Goal: Information Seeking & Learning: Learn about a topic

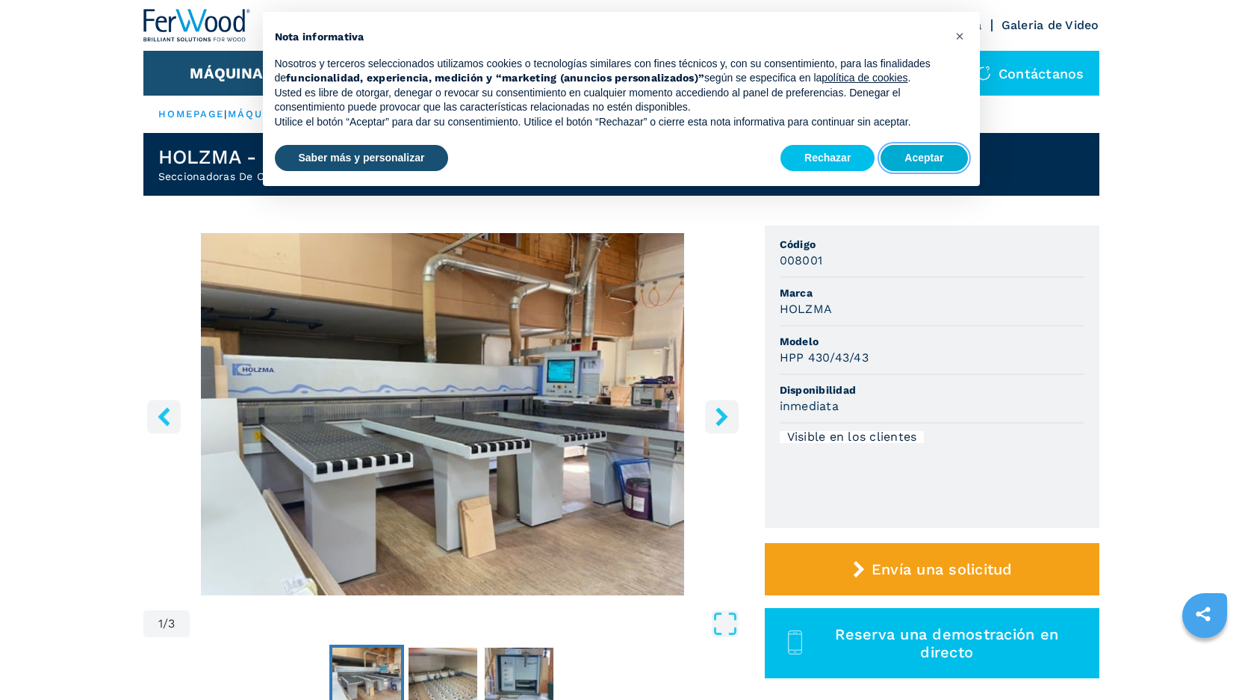
click at [935, 154] on button "Aceptar" at bounding box center [923, 158] width 87 height 27
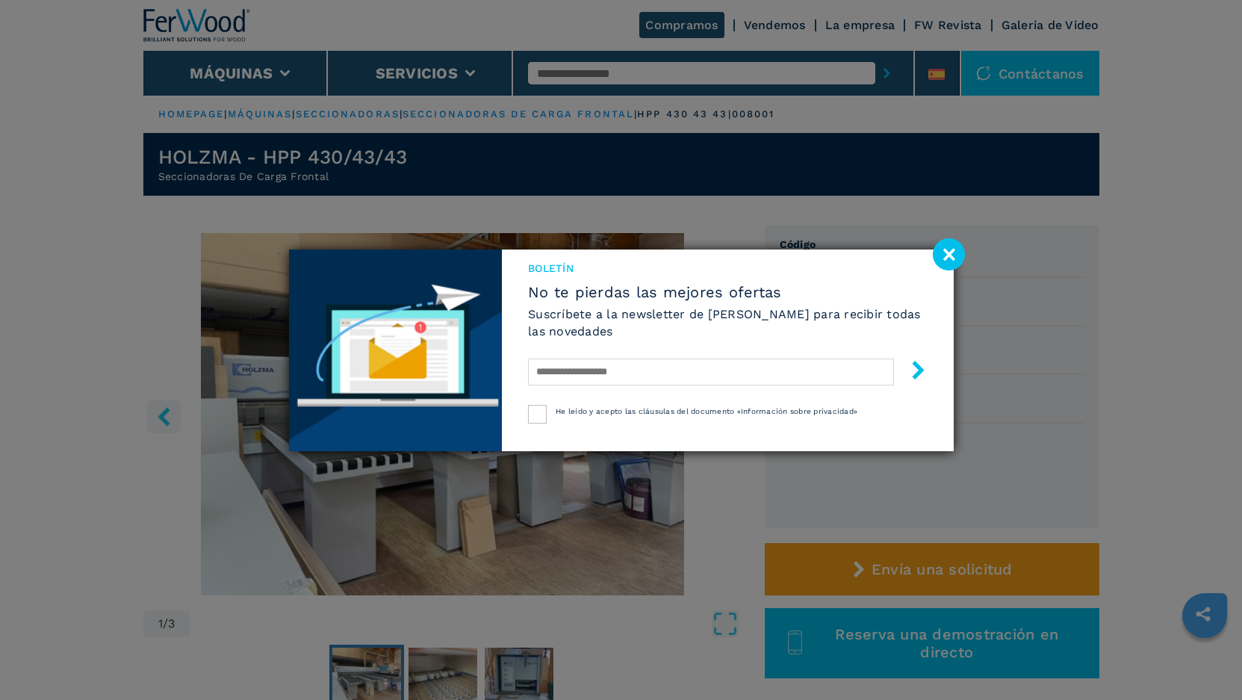
click at [951, 248] on image at bounding box center [949, 254] width 32 height 32
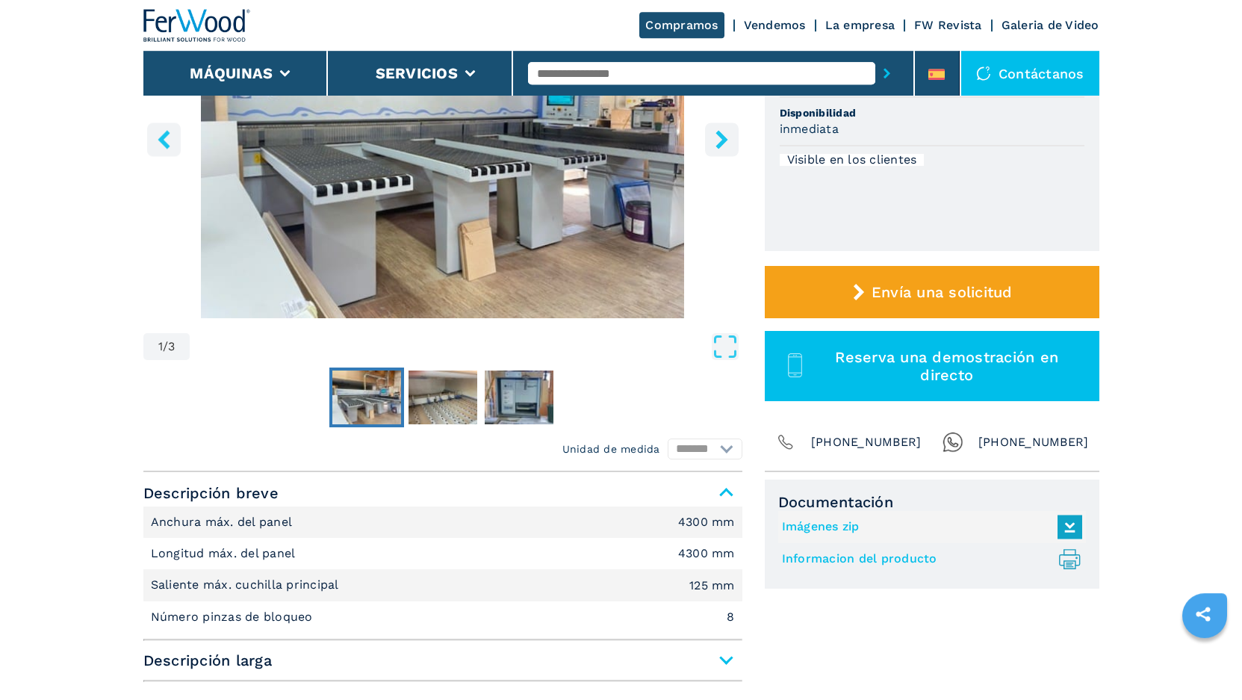
scroll to position [305, 0]
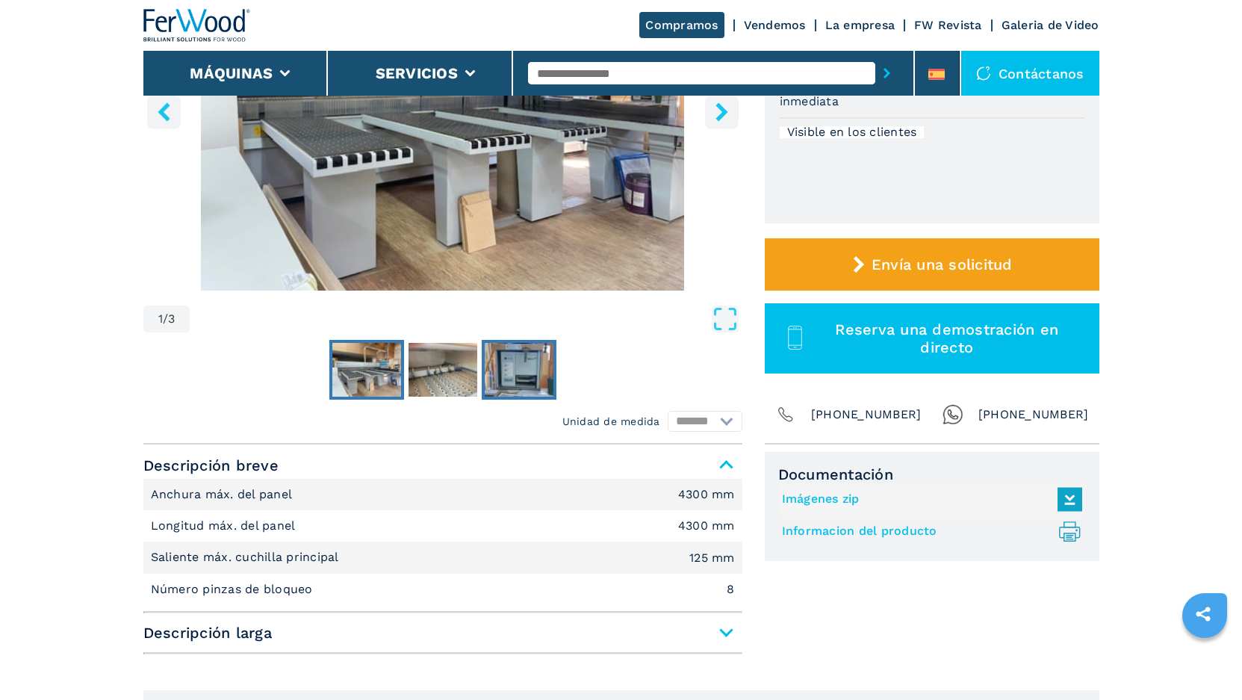
click at [532, 380] on img "Go to Slide 3" at bounding box center [519, 370] width 69 height 54
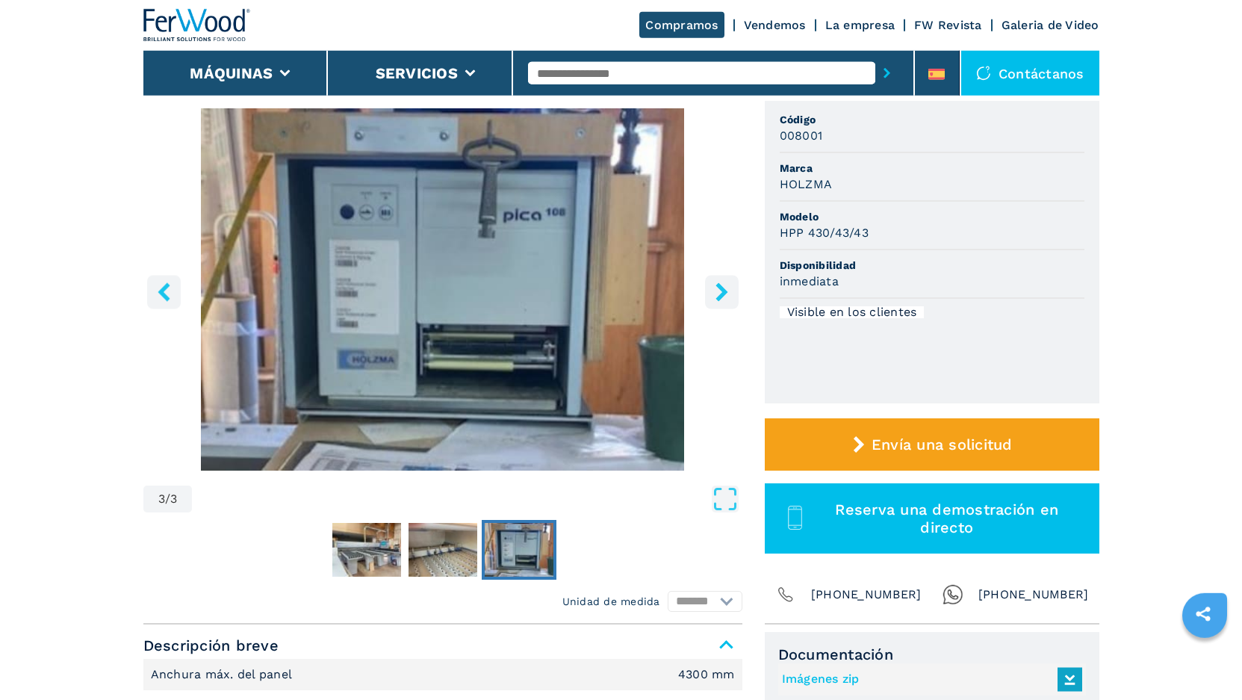
scroll to position [76, 0]
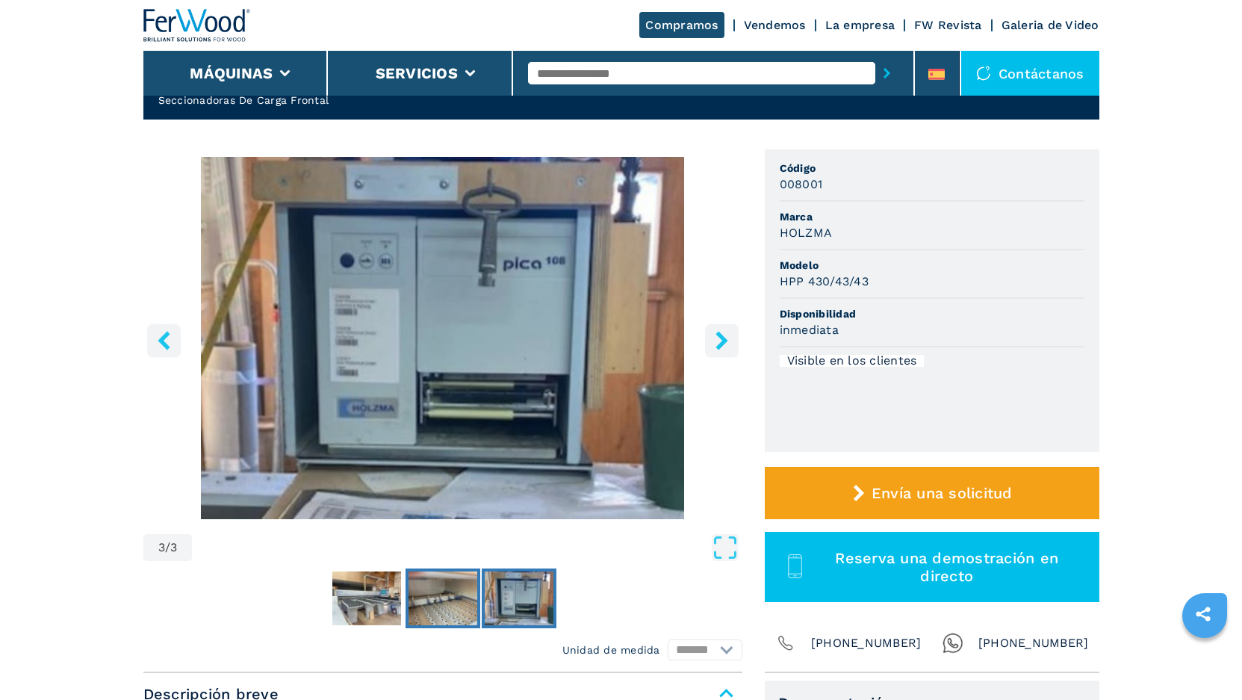
click at [457, 600] on img "Go to Slide 2" at bounding box center [442, 598] width 69 height 54
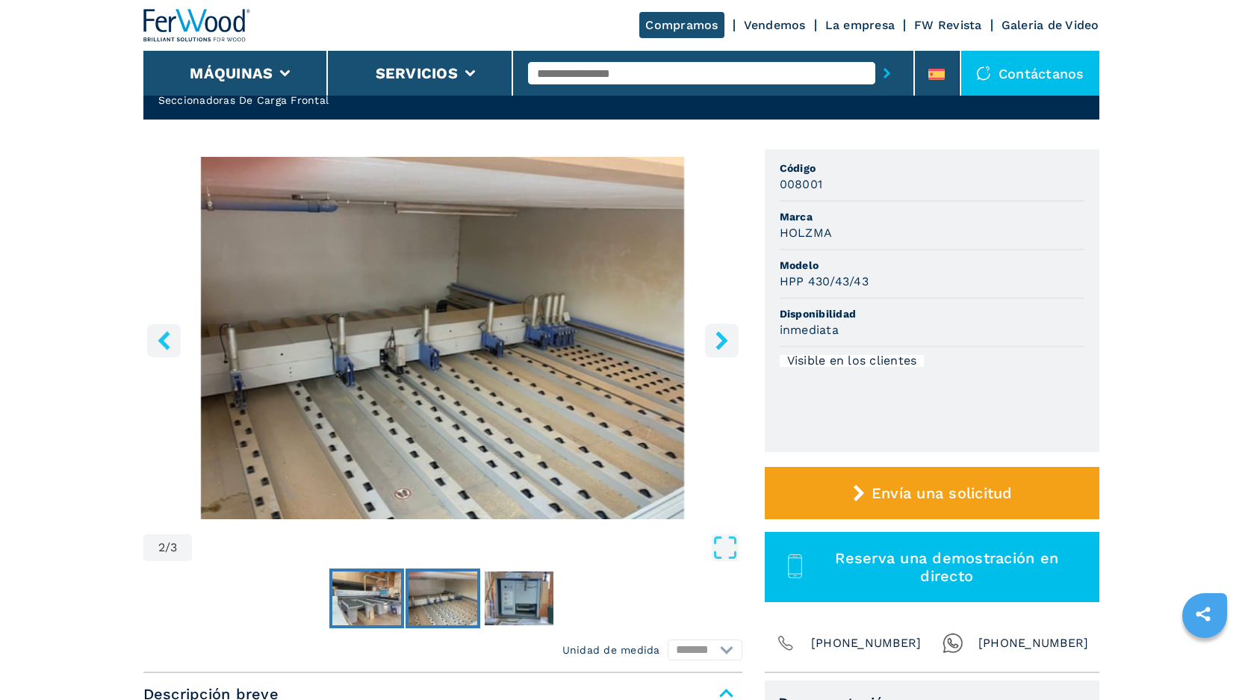
click at [384, 601] on img "Go to Slide 1" at bounding box center [366, 598] width 69 height 54
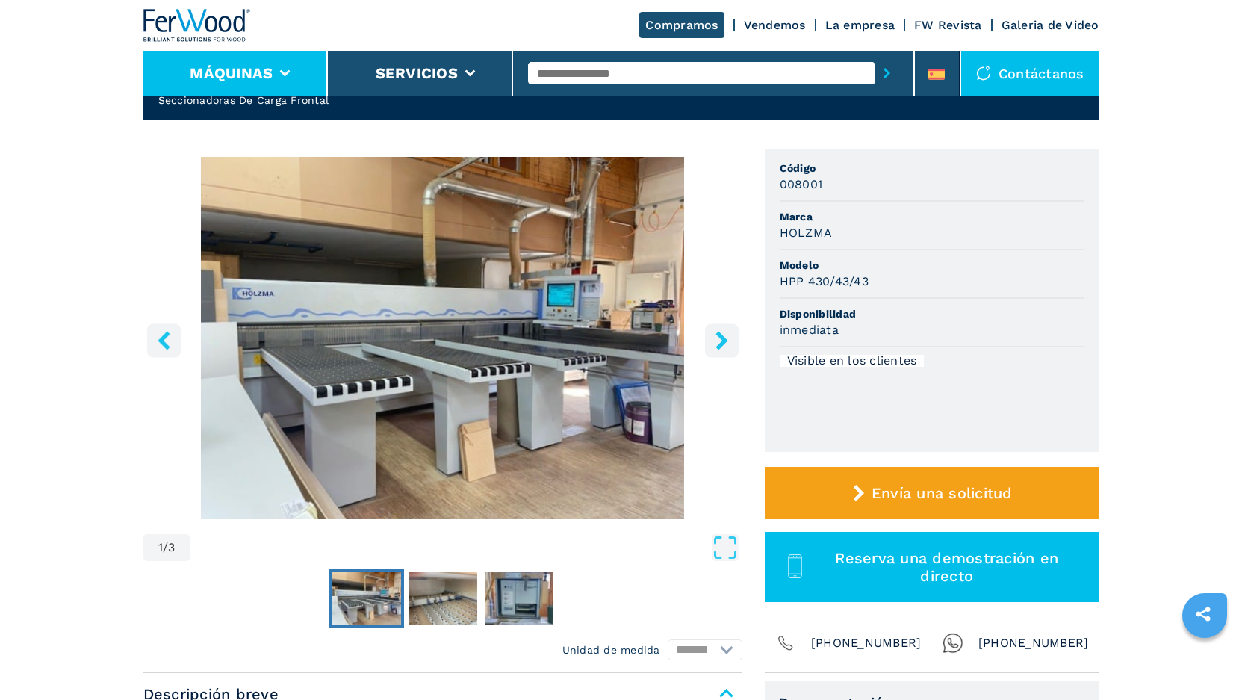
click at [292, 81] on li "Máquinas" at bounding box center [235, 73] width 185 height 45
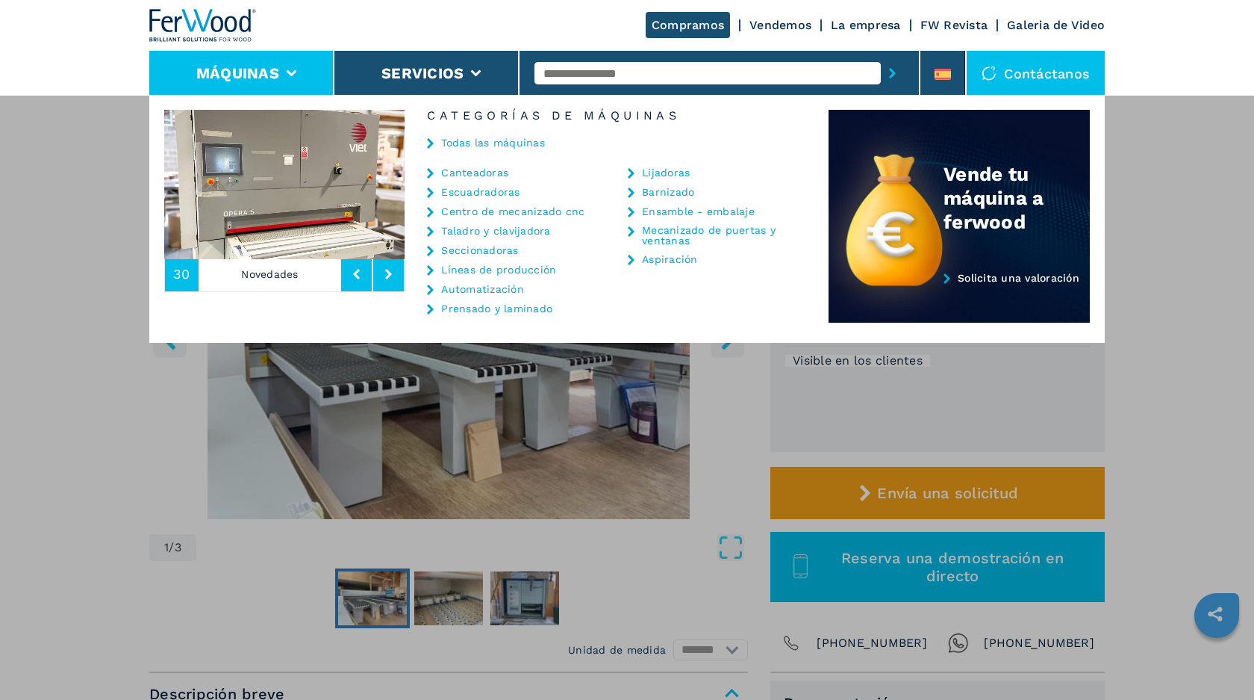
click at [491, 196] on link "Escuadradoras" at bounding box center [480, 192] width 78 height 10
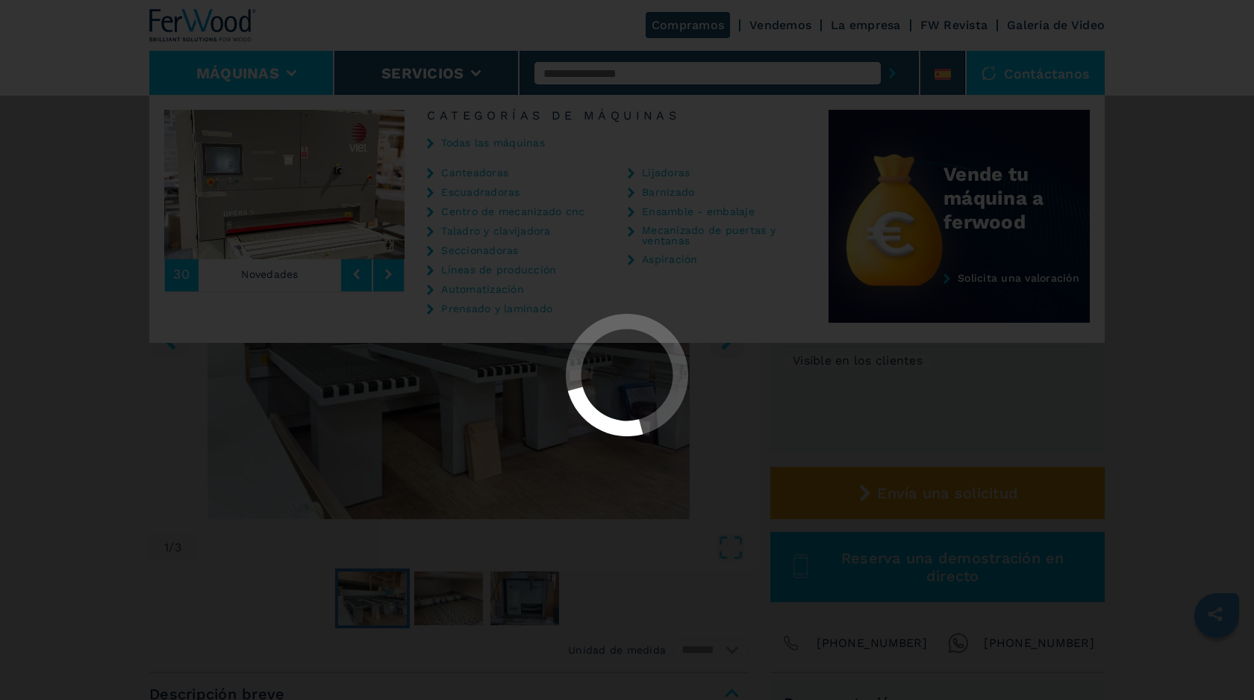
select select "**********"
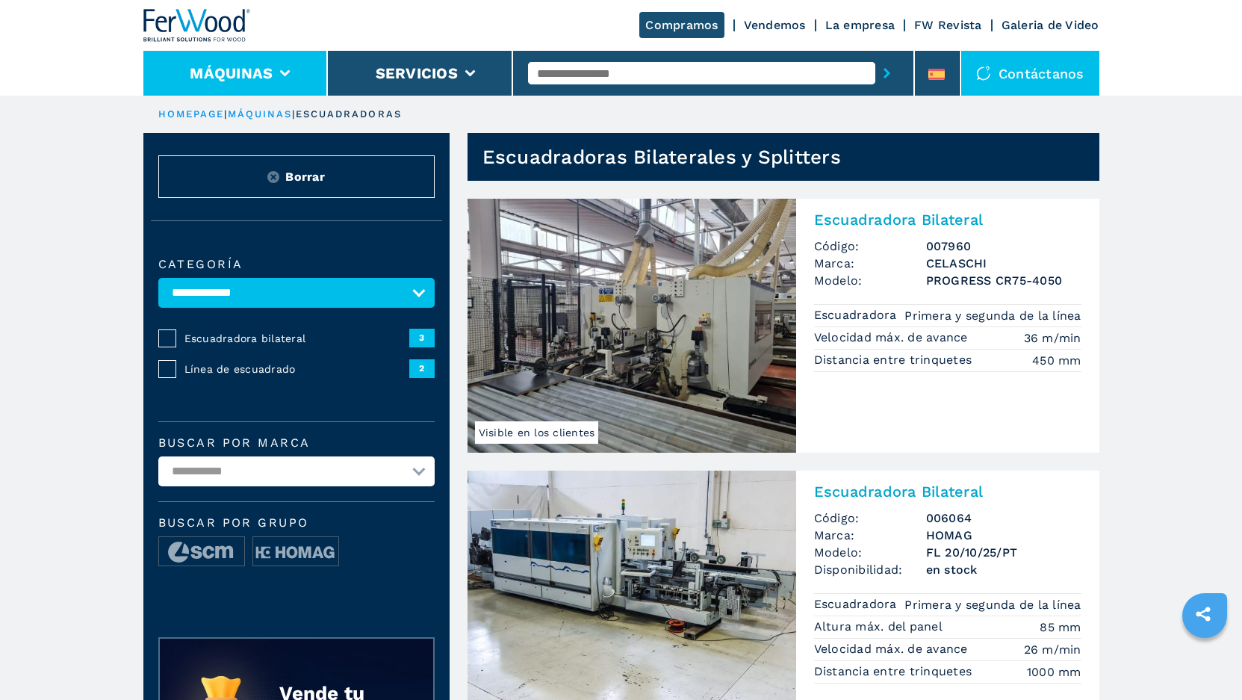
click at [281, 73] on icon at bounding box center [285, 73] width 10 height 7
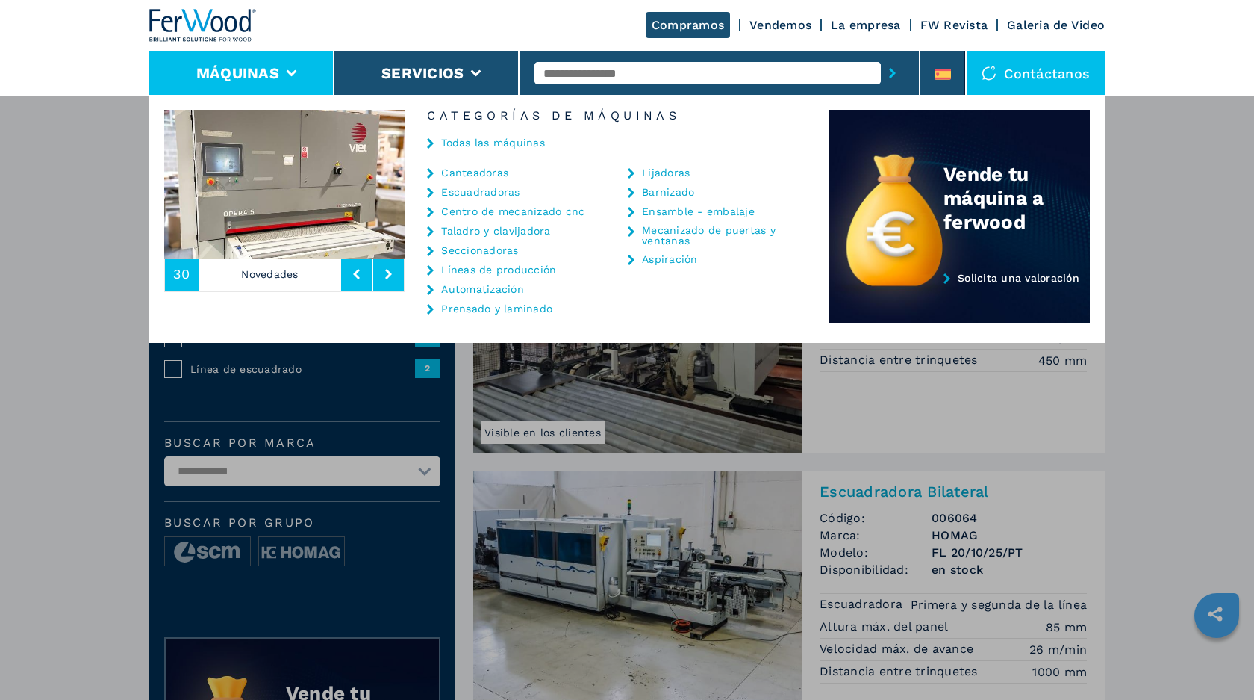
click at [520, 308] on link "Prensado y laminado" at bounding box center [496, 308] width 111 height 10
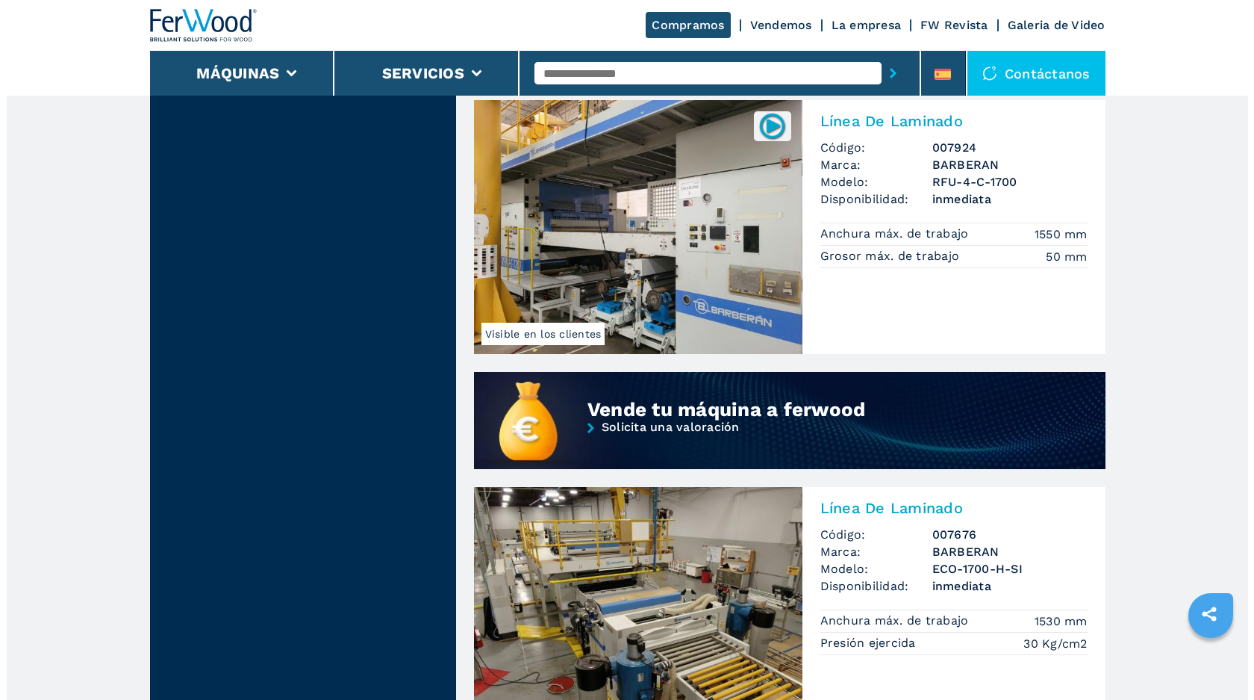
scroll to position [533, 0]
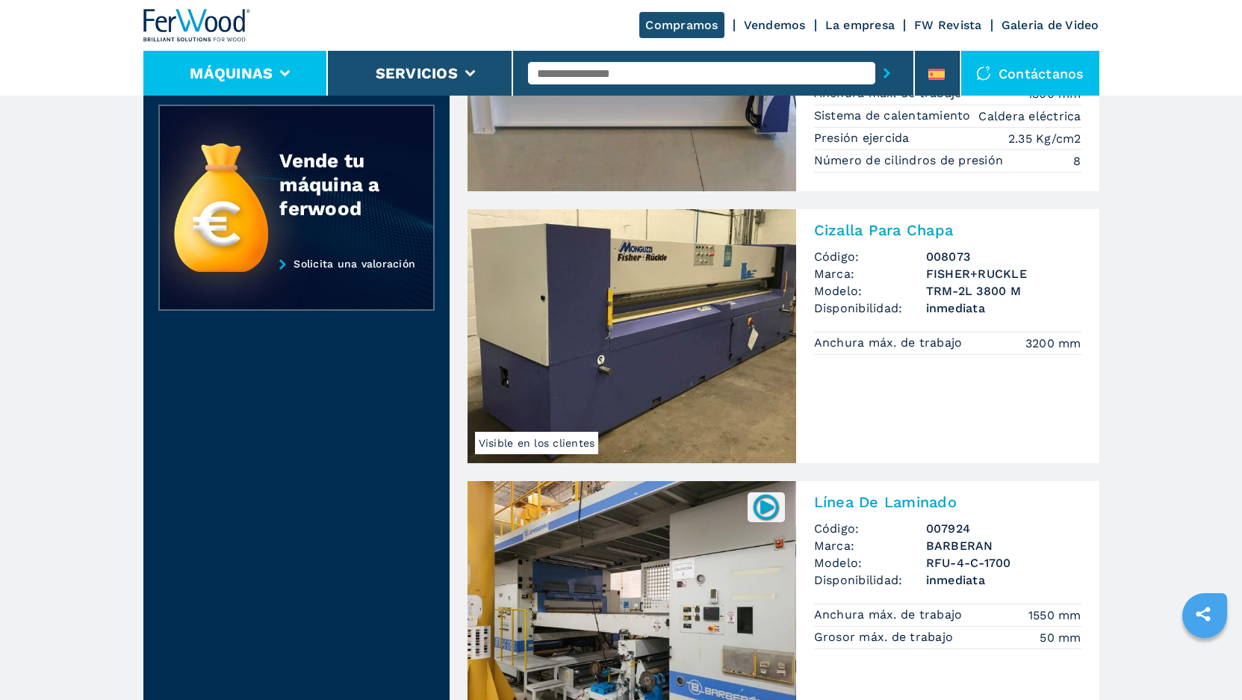
click at [271, 71] on button "Máquinas" at bounding box center [231, 73] width 83 height 18
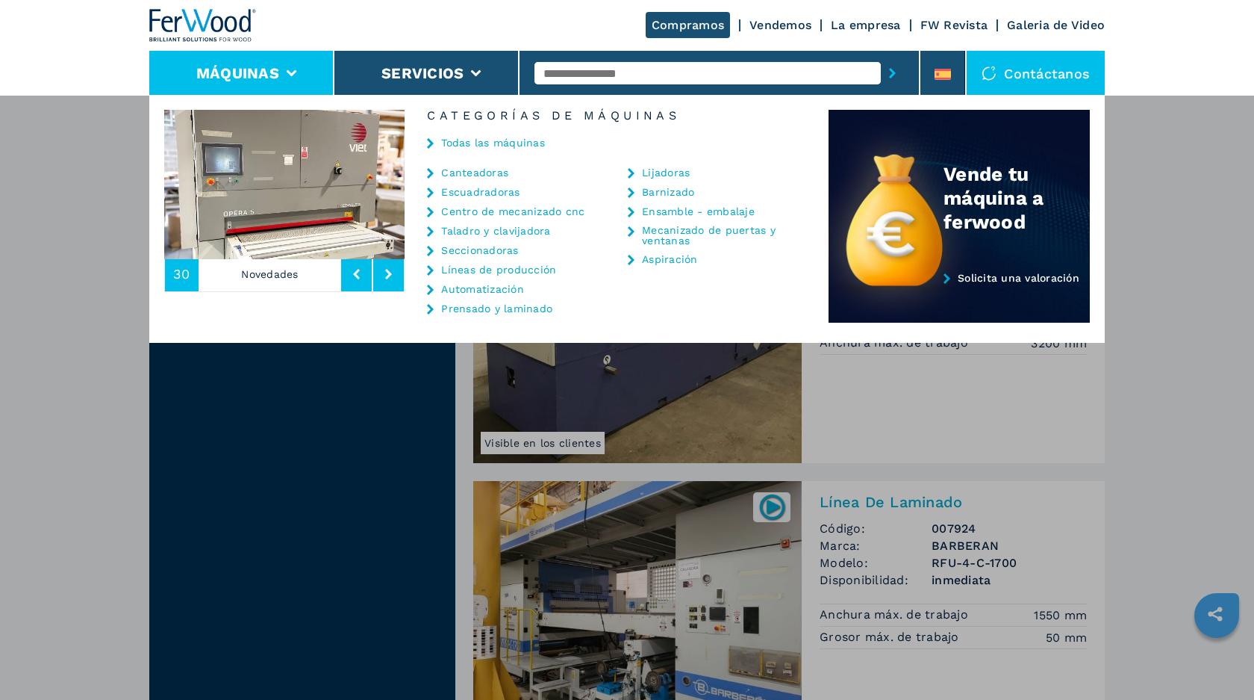
click at [493, 287] on link "Automatización" at bounding box center [482, 289] width 83 height 10
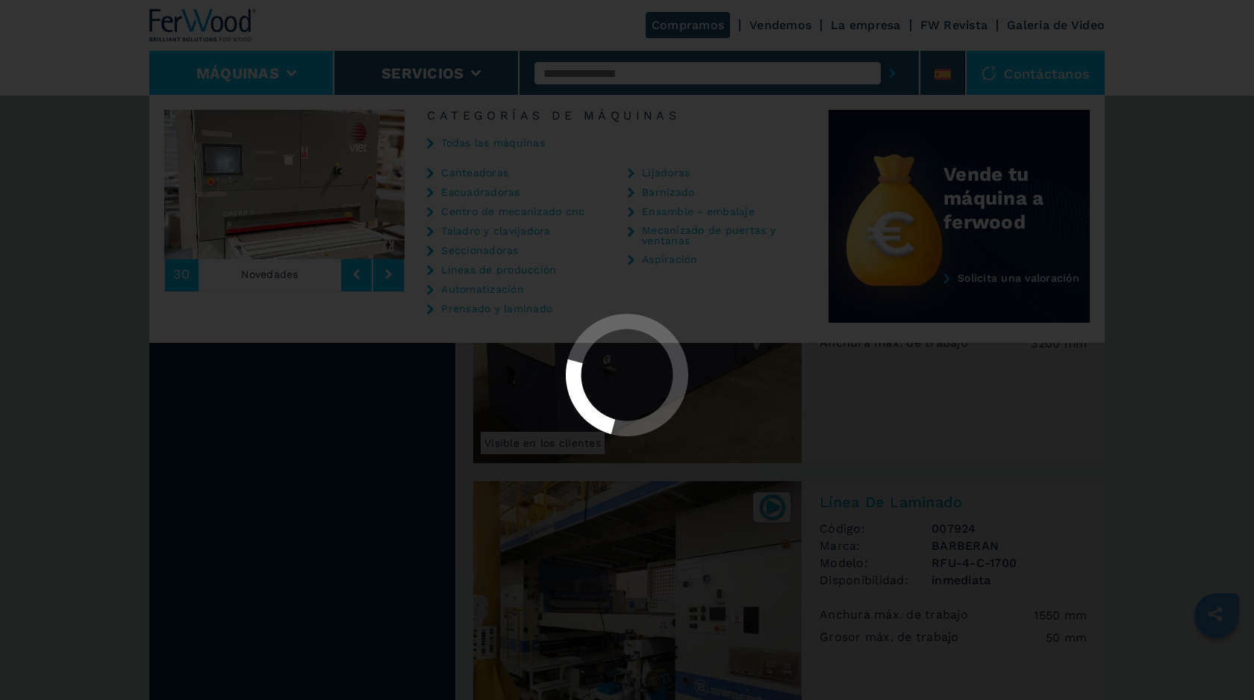
scroll to position [0, 0]
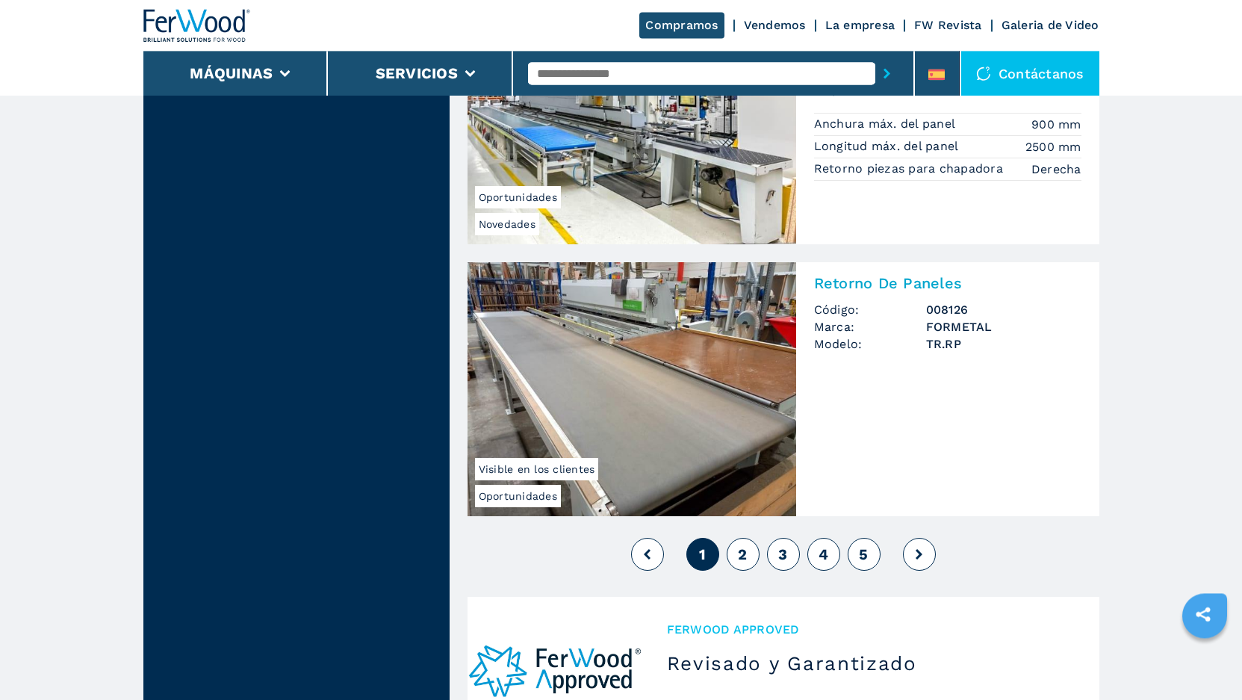
scroll to position [3226, 0]
click at [746, 555] on span "2" at bounding box center [742, 555] width 9 height 18
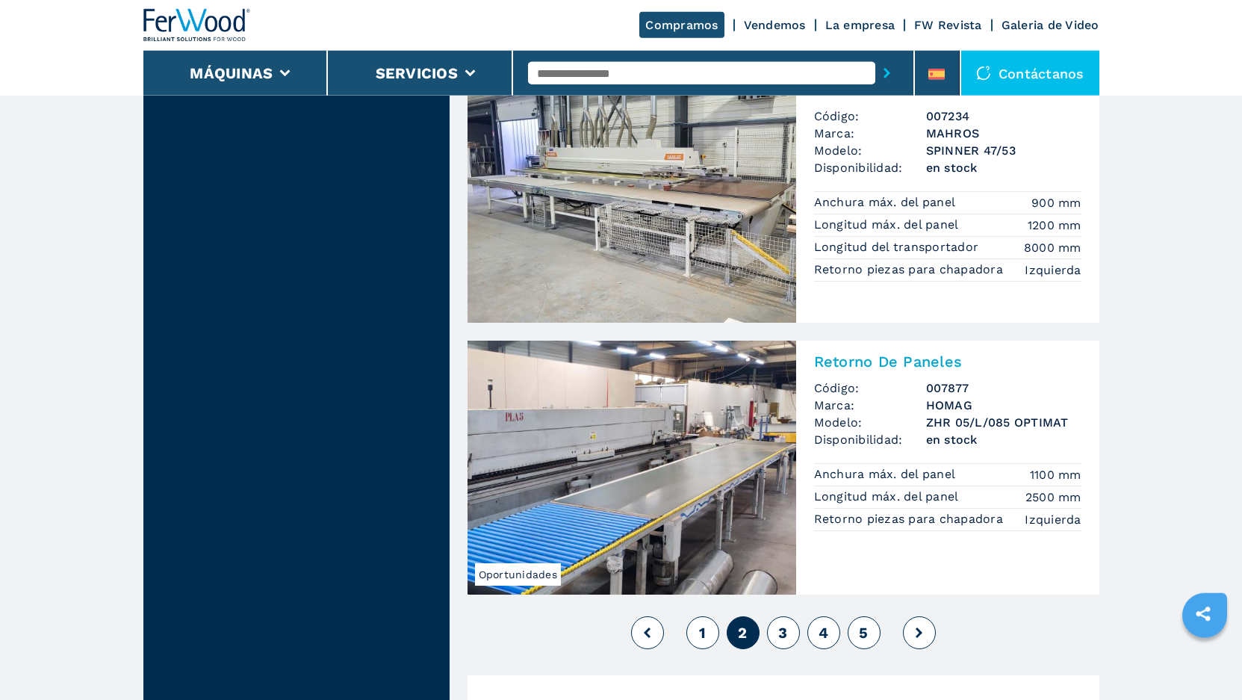
scroll to position [3275, 0]
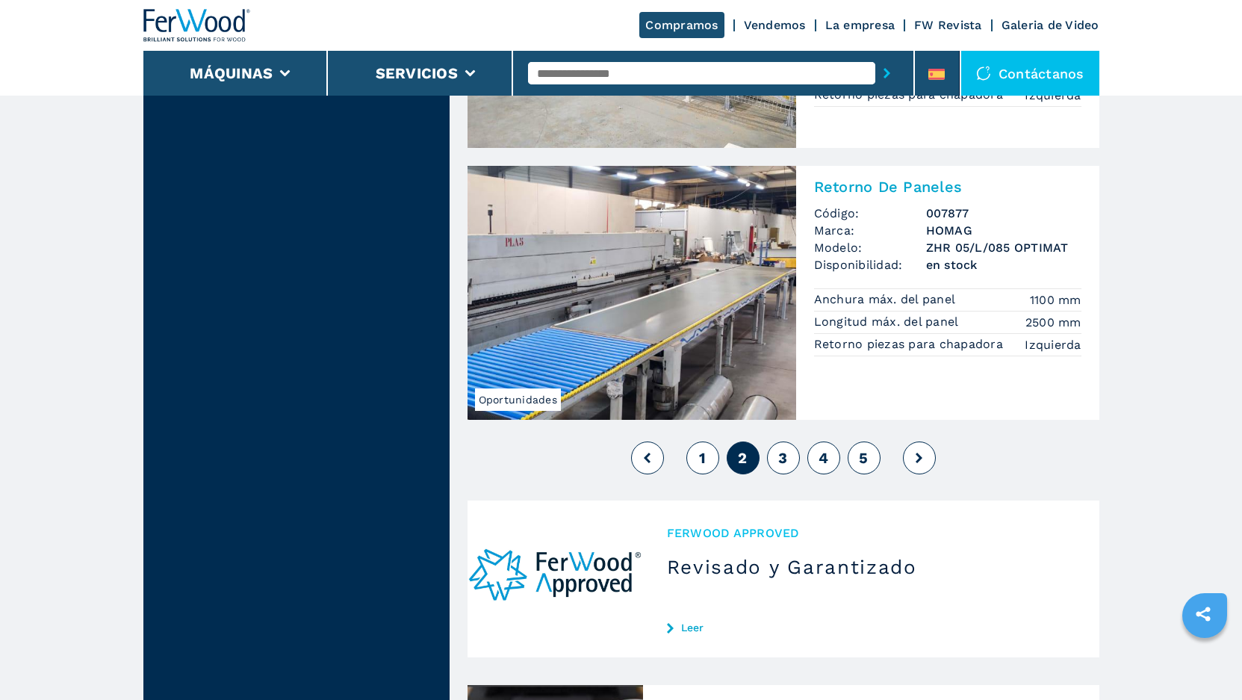
click at [790, 462] on button "3" at bounding box center [783, 457] width 33 height 33
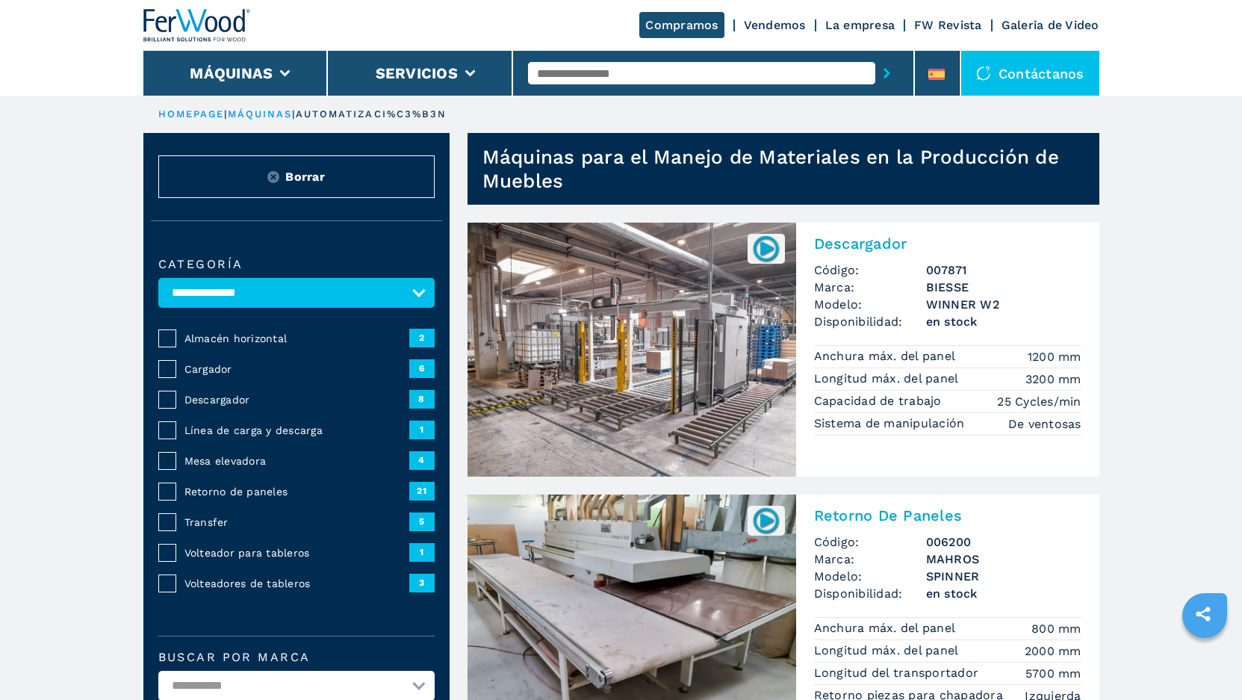
click at [277, 111] on link "máquinas" at bounding box center [260, 113] width 65 height 11
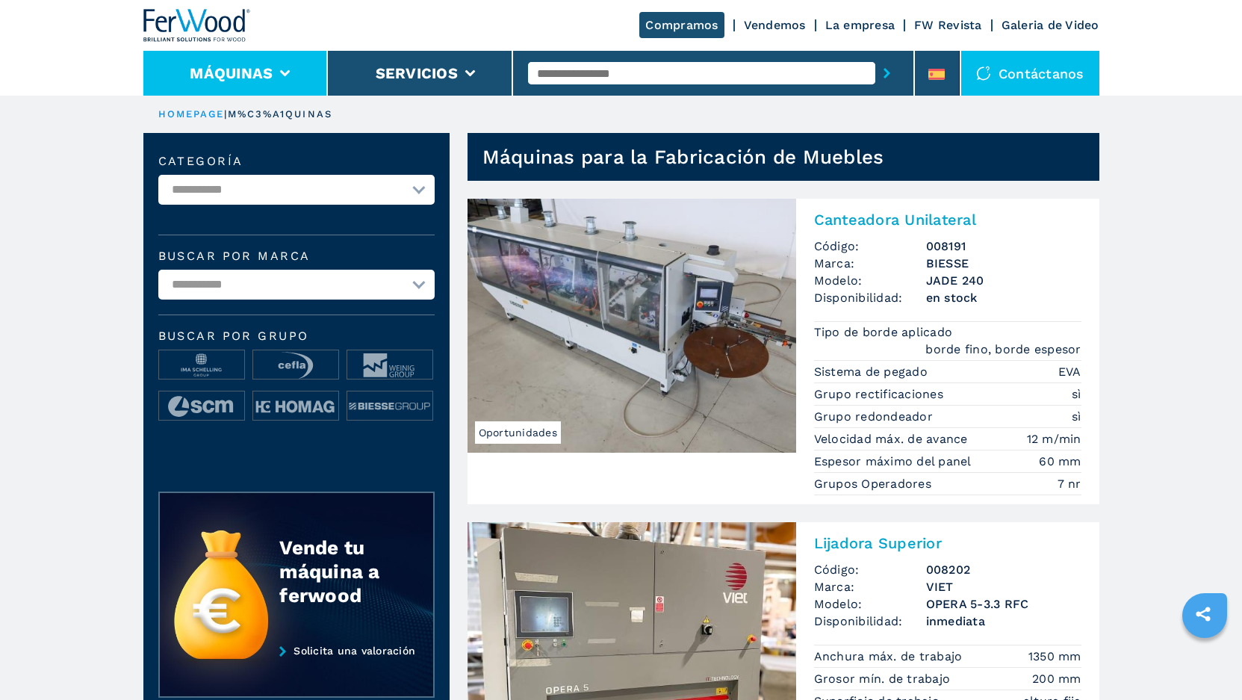
click at [258, 79] on button "Máquinas" at bounding box center [231, 73] width 83 height 18
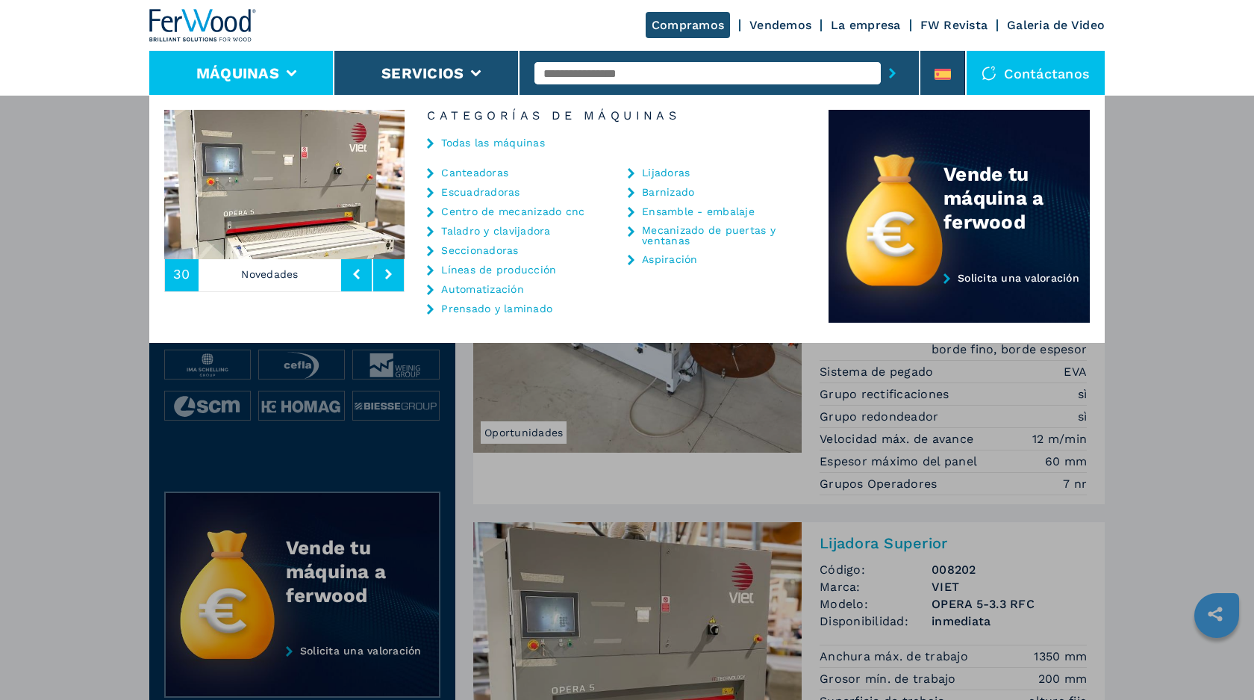
click at [681, 237] on link "Mecanizado de puertas y ventanas" at bounding box center [716, 235] width 149 height 21
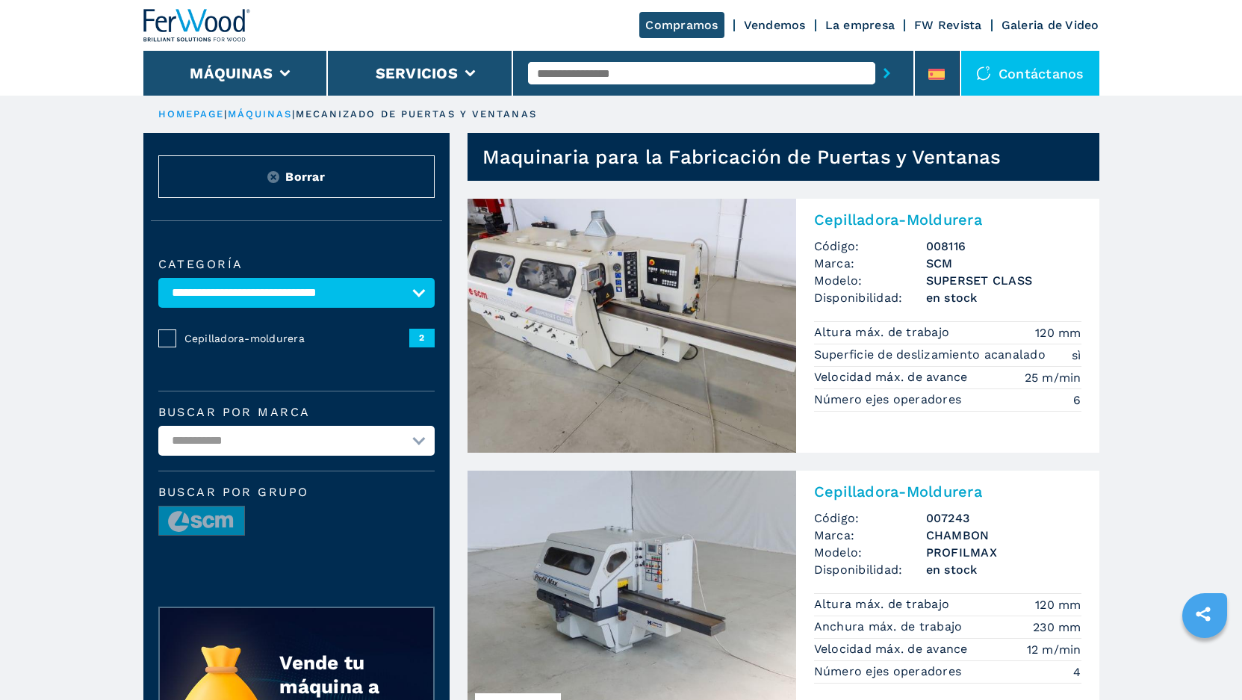
click at [259, 117] on link "máquinas" at bounding box center [260, 113] width 65 height 11
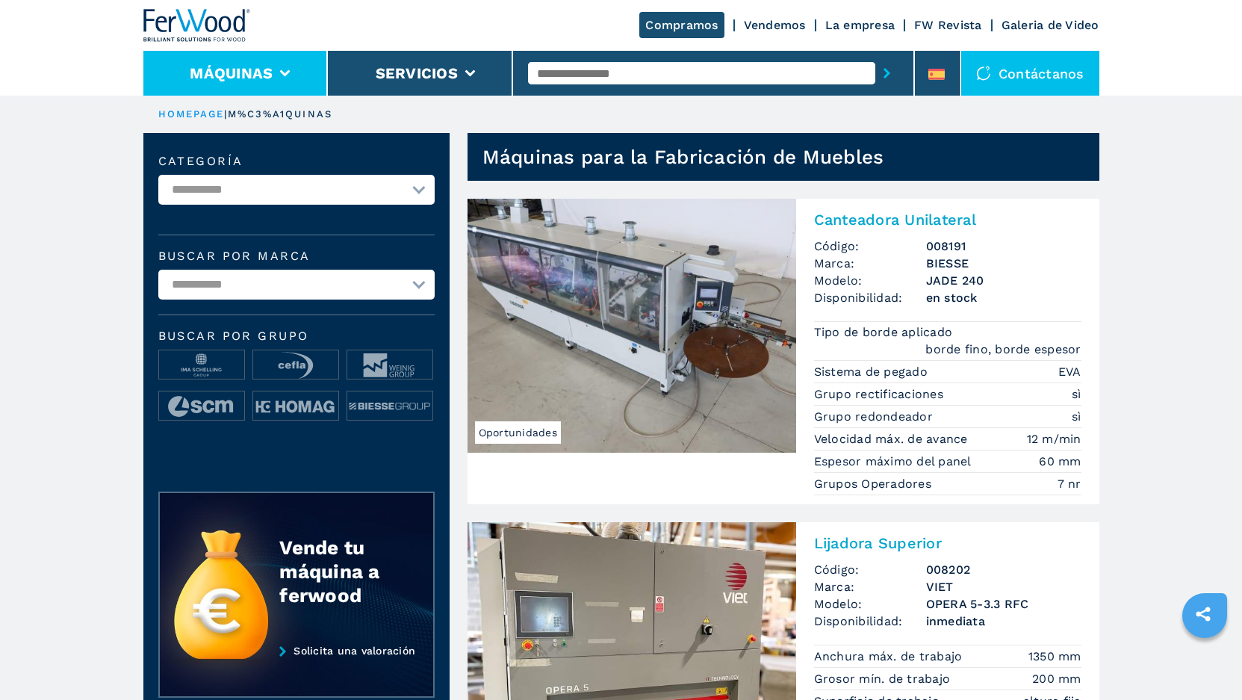
click at [267, 65] on button "Máquinas" at bounding box center [231, 73] width 83 height 18
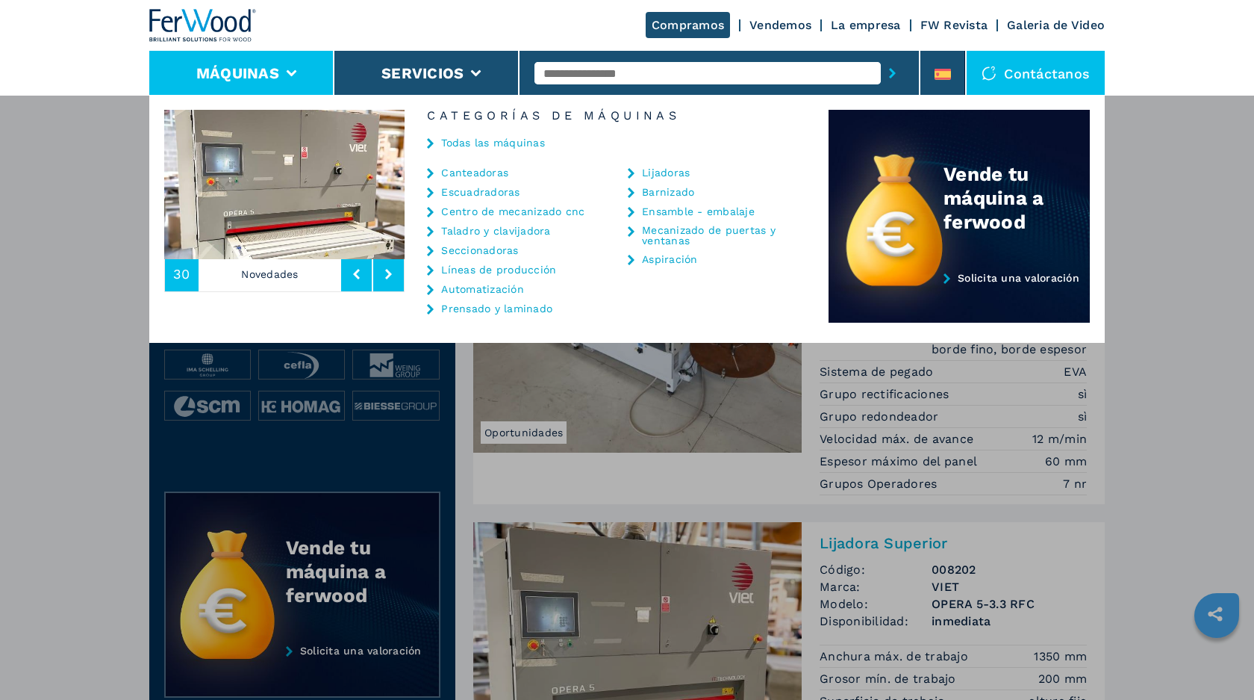
click at [691, 213] on link "Ensamble - embalaje" at bounding box center [698, 211] width 113 height 10
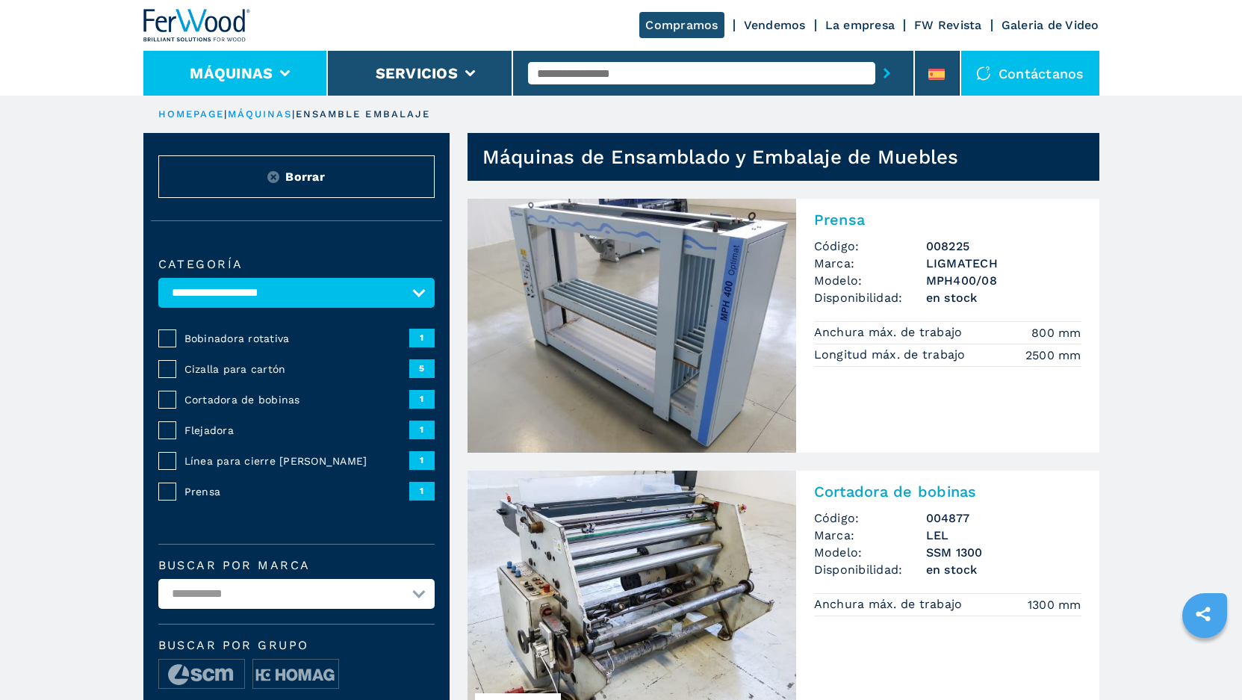
click at [269, 73] on button "Máquinas" at bounding box center [231, 73] width 83 height 18
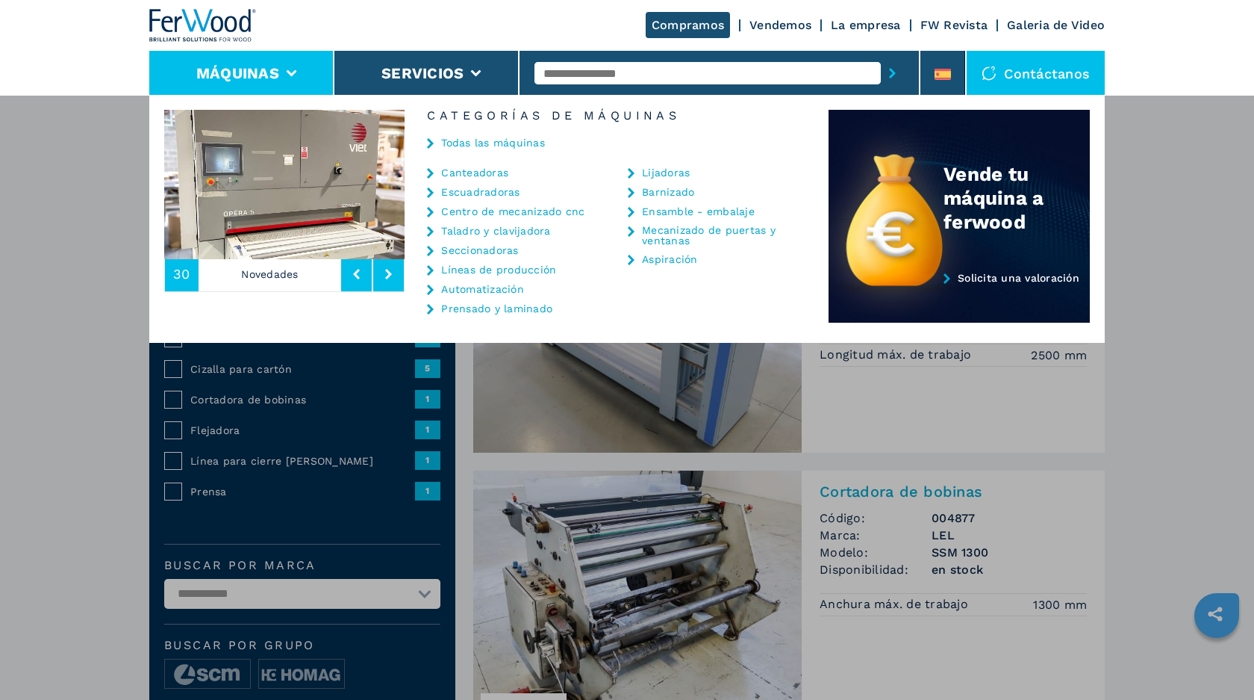
click at [677, 261] on link "Aspiración" at bounding box center [670, 259] width 56 height 10
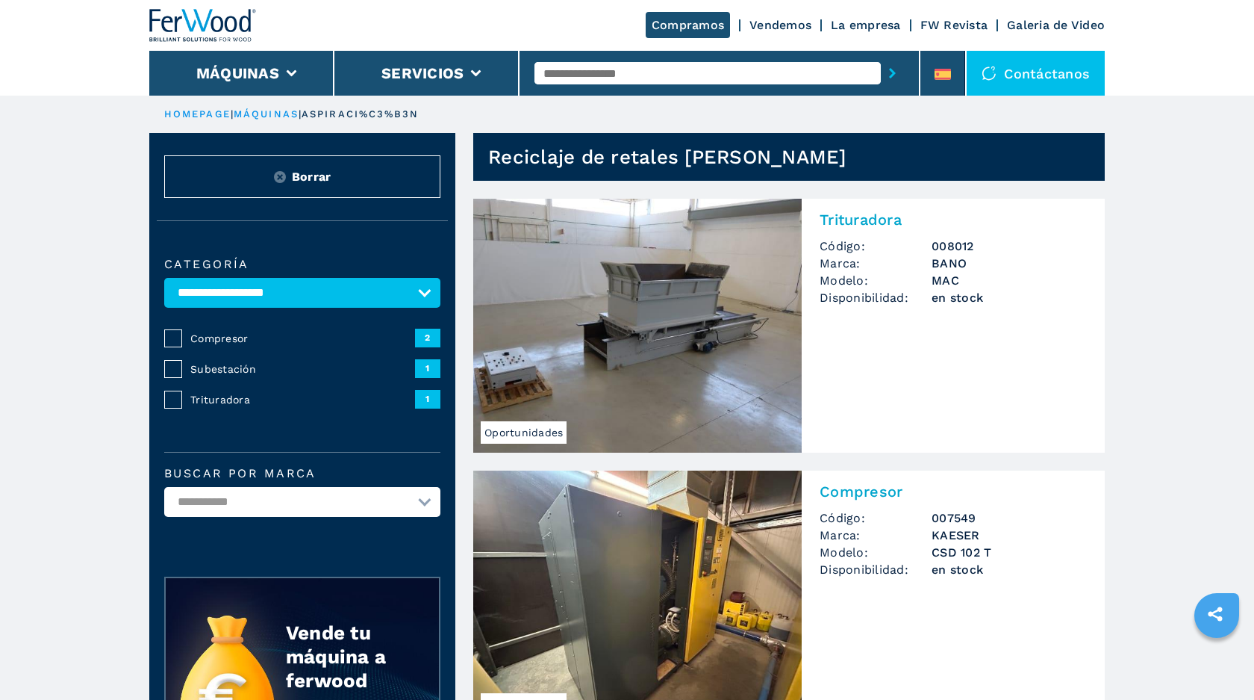
select select "**********"
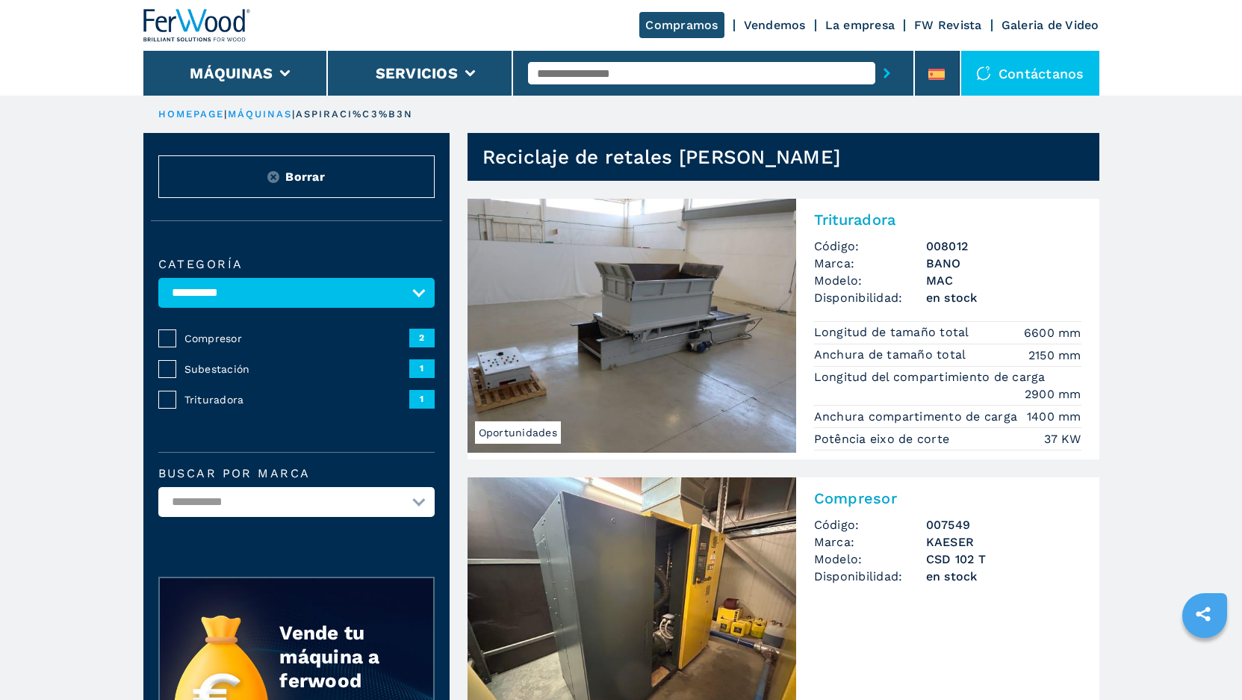
click at [682, 294] on img at bounding box center [631, 326] width 329 height 254
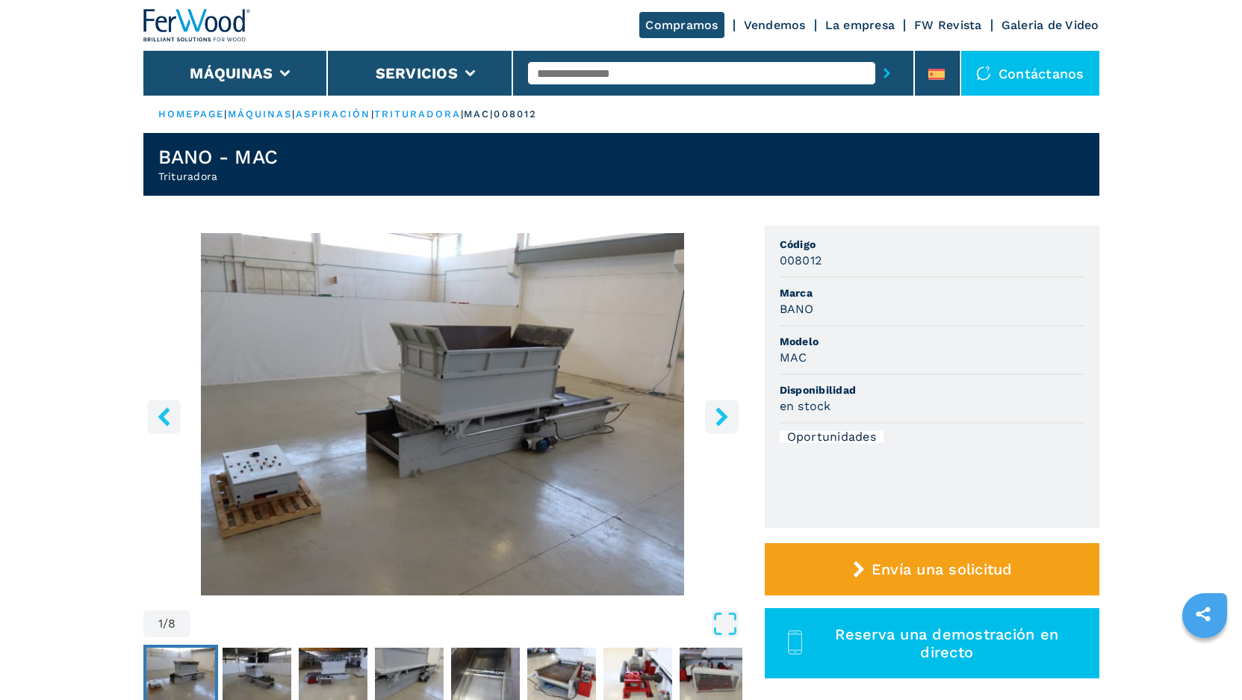
click at [726, 414] on icon "right-button" at bounding box center [721, 416] width 19 height 19
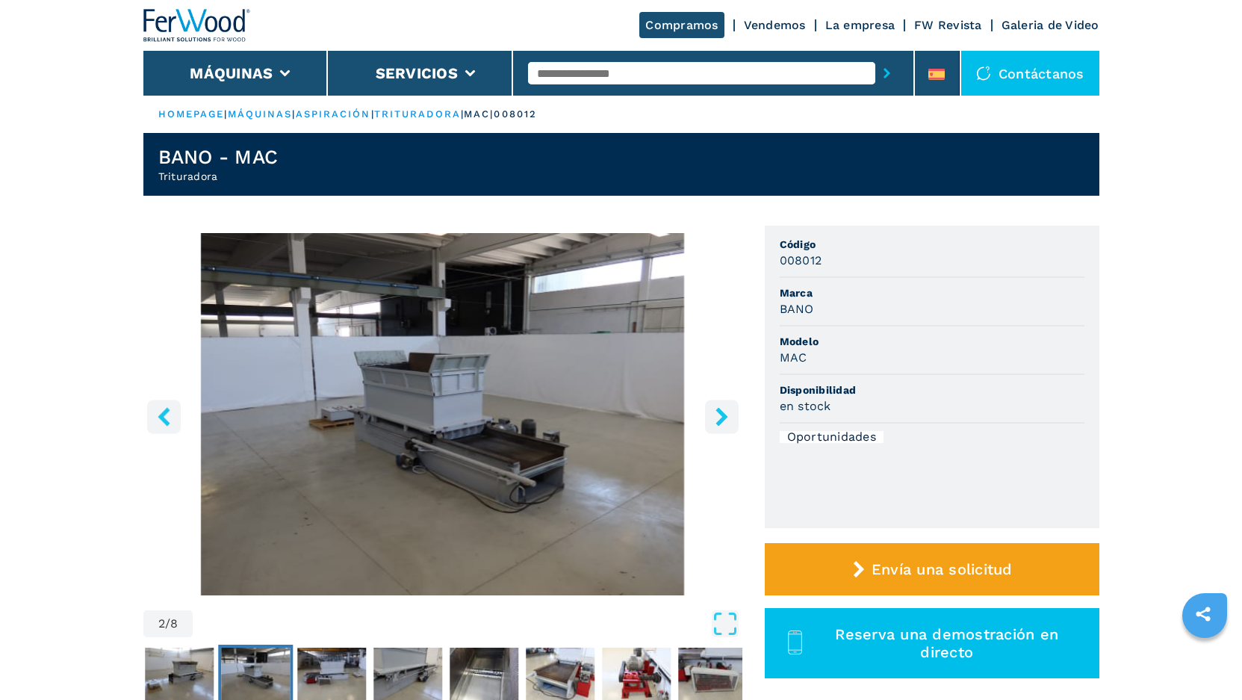
click at [722, 422] on icon "right-button" at bounding box center [721, 416] width 12 height 19
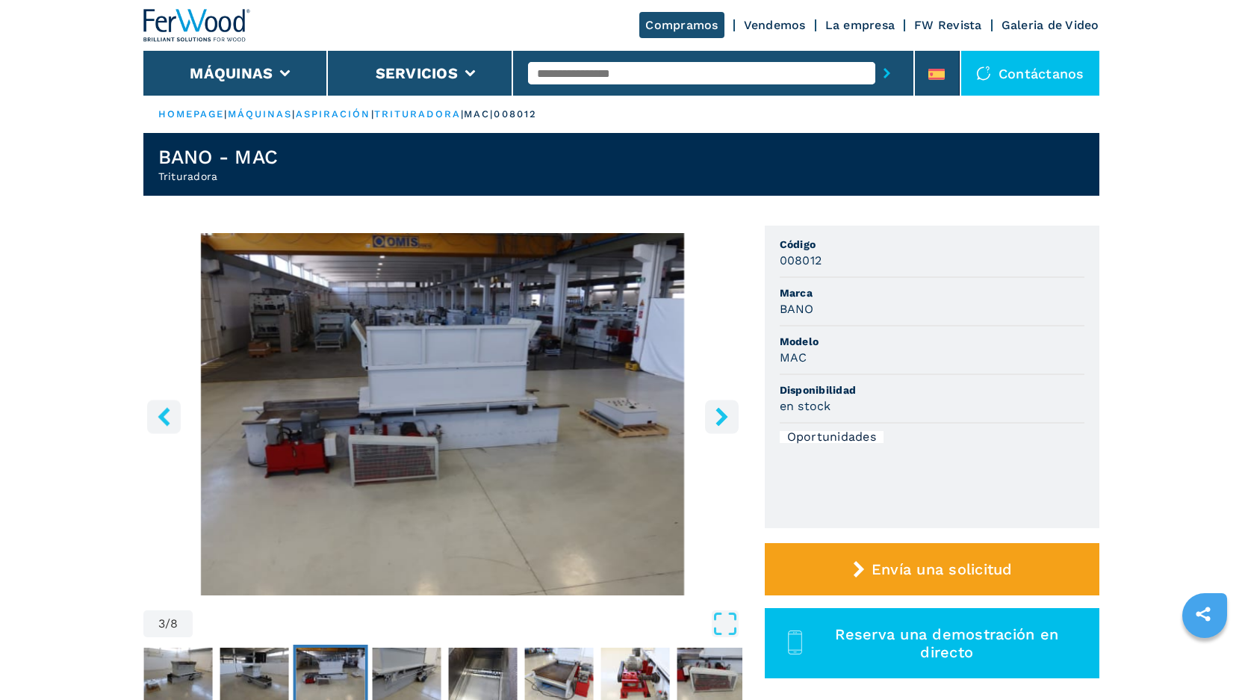
click at [722, 422] on icon "right-button" at bounding box center [721, 416] width 12 height 19
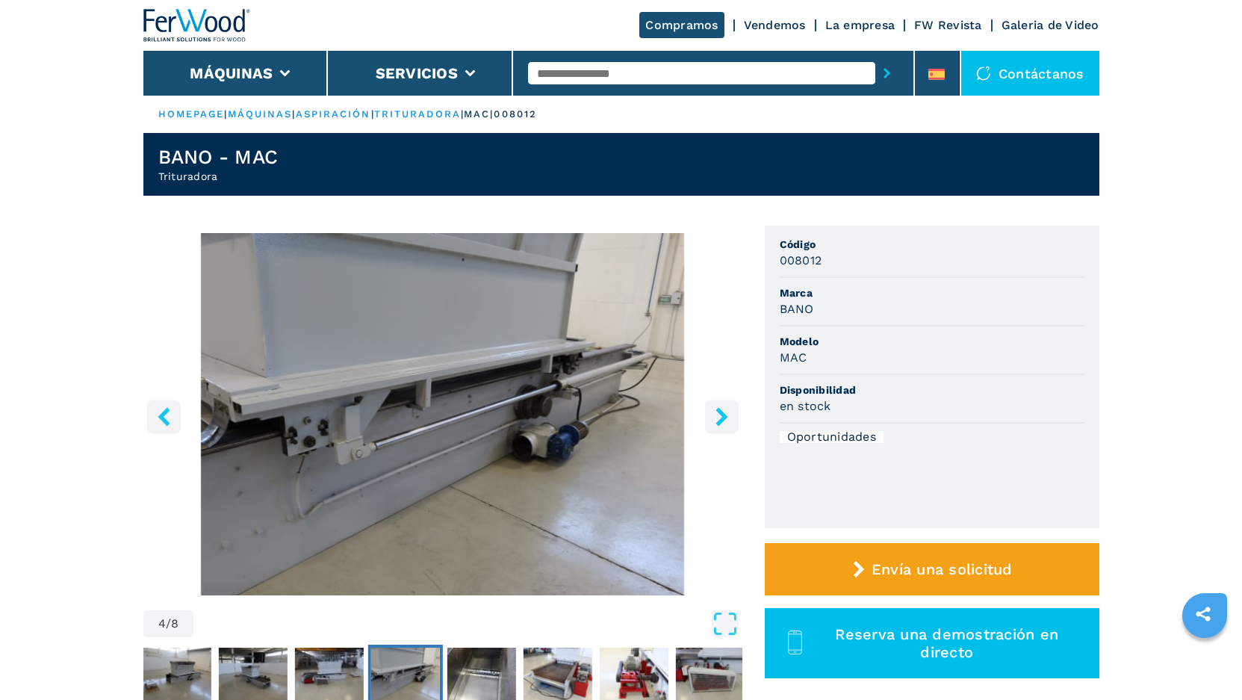
click at [722, 422] on icon "right-button" at bounding box center [721, 416] width 12 height 19
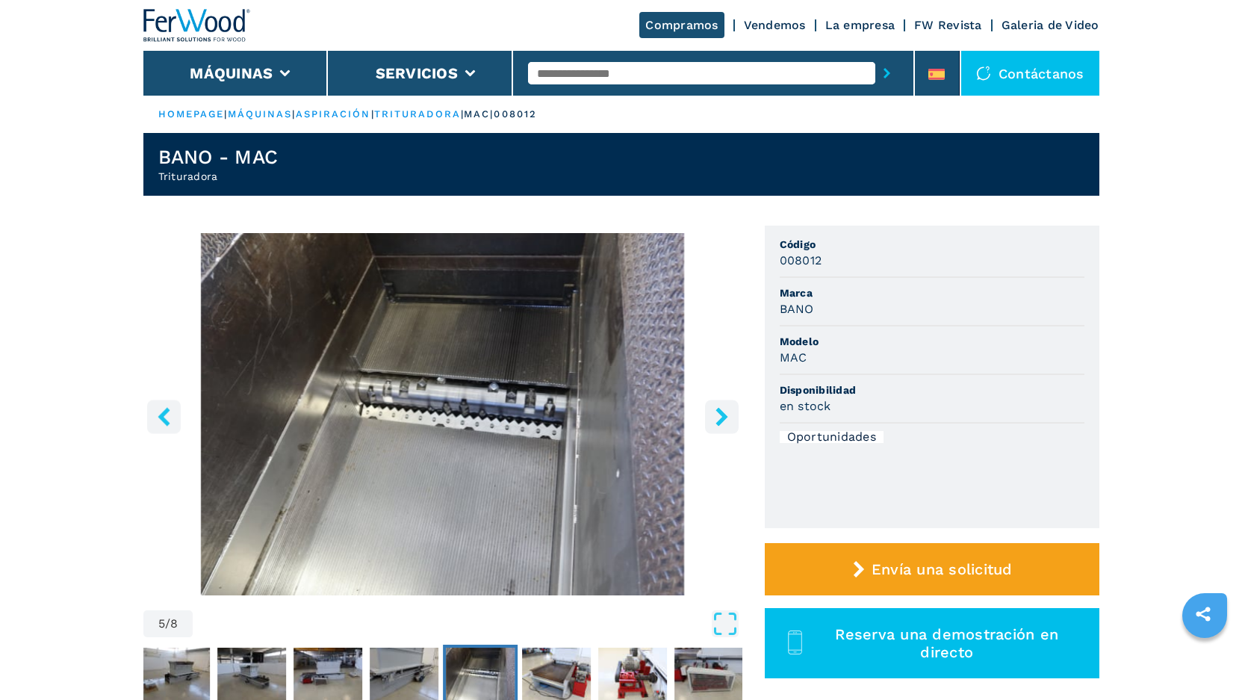
click at [722, 422] on icon "right-button" at bounding box center [721, 416] width 12 height 19
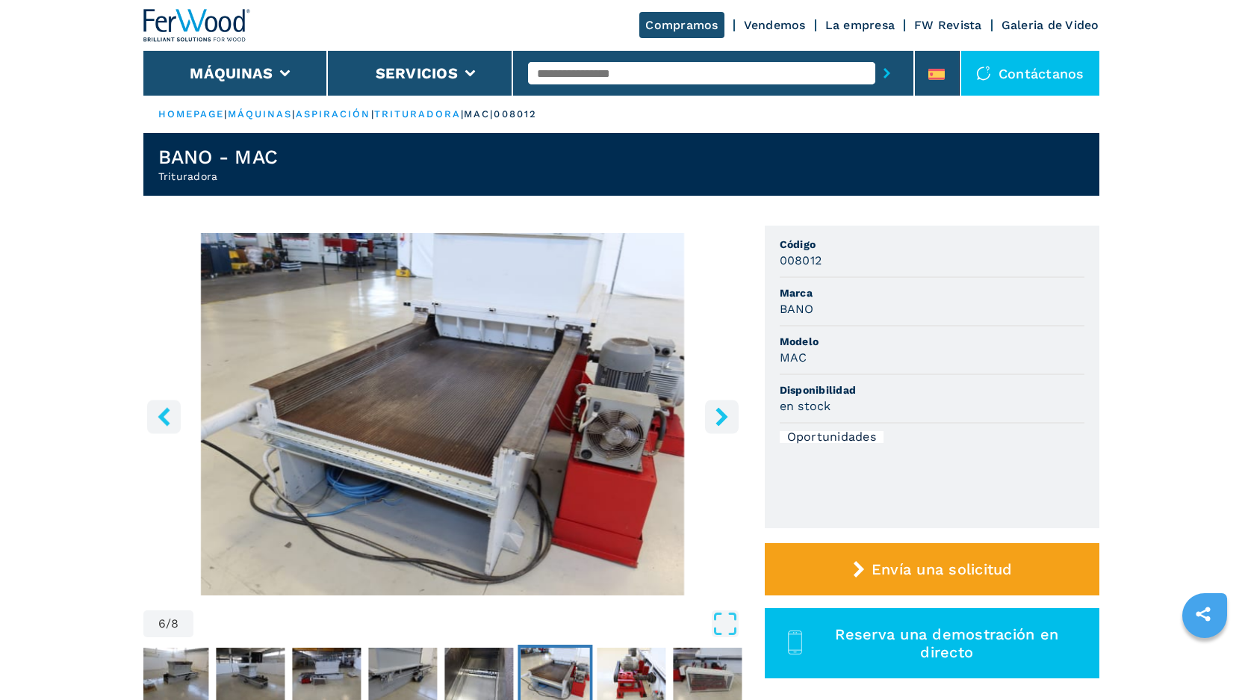
click at [722, 422] on icon "right-button" at bounding box center [721, 416] width 12 height 19
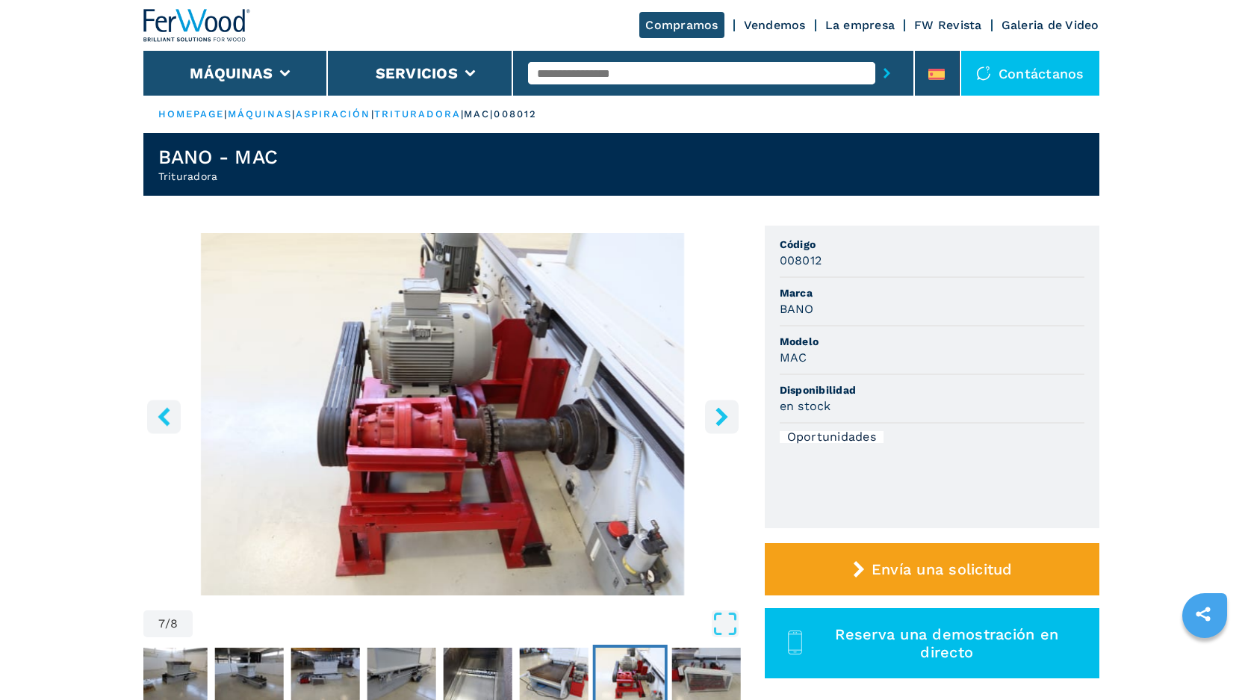
click at [722, 422] on icon "right-button" at bounding box center [721, 416] width 12 height 19
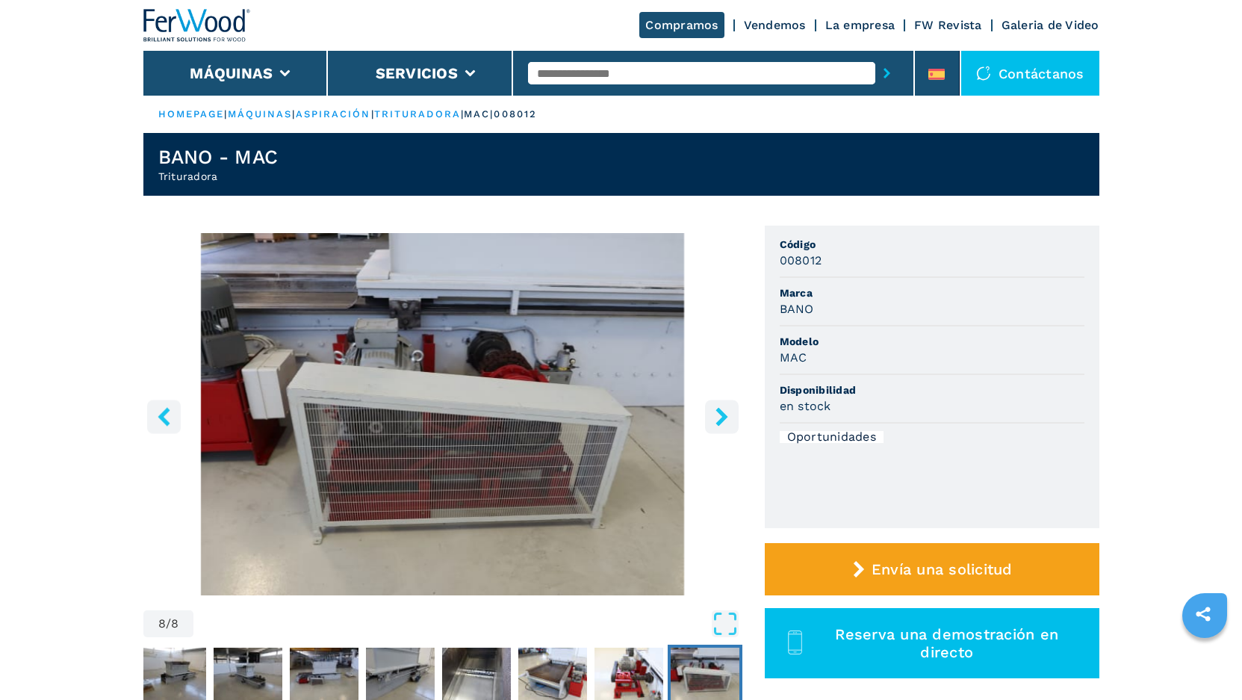
click at [722, 422] on icon "right-button" at bounding box center [721, 416] width 12 height 19
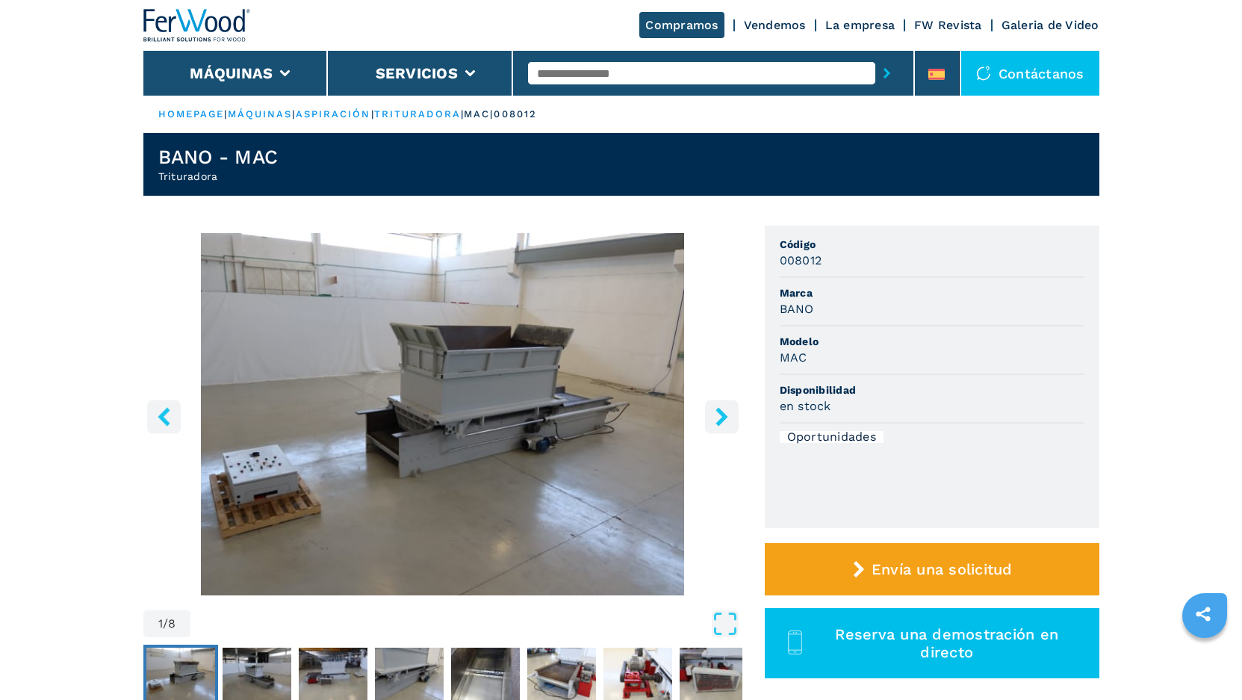
click at [722, 422] on icon "right-button" at bounding box center [721, 416] width 12 height 19
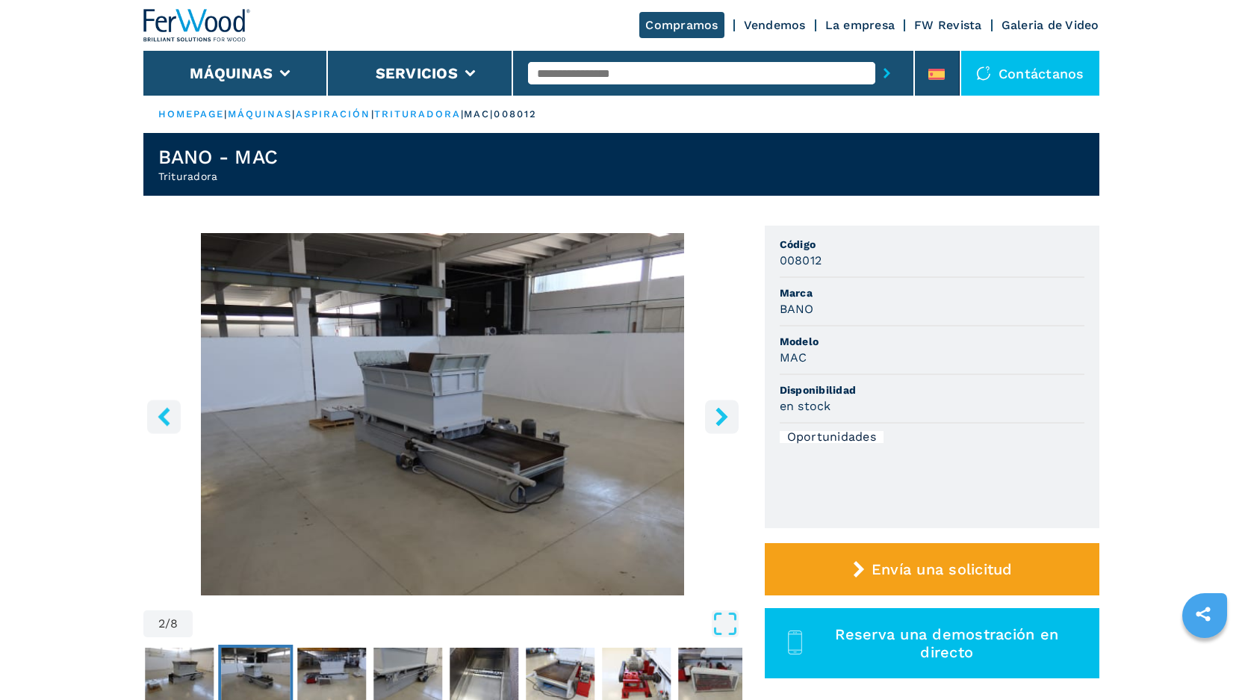
click at [722, 422] on icon "right-button" at bounding box center [721, 416] width 12 height 19
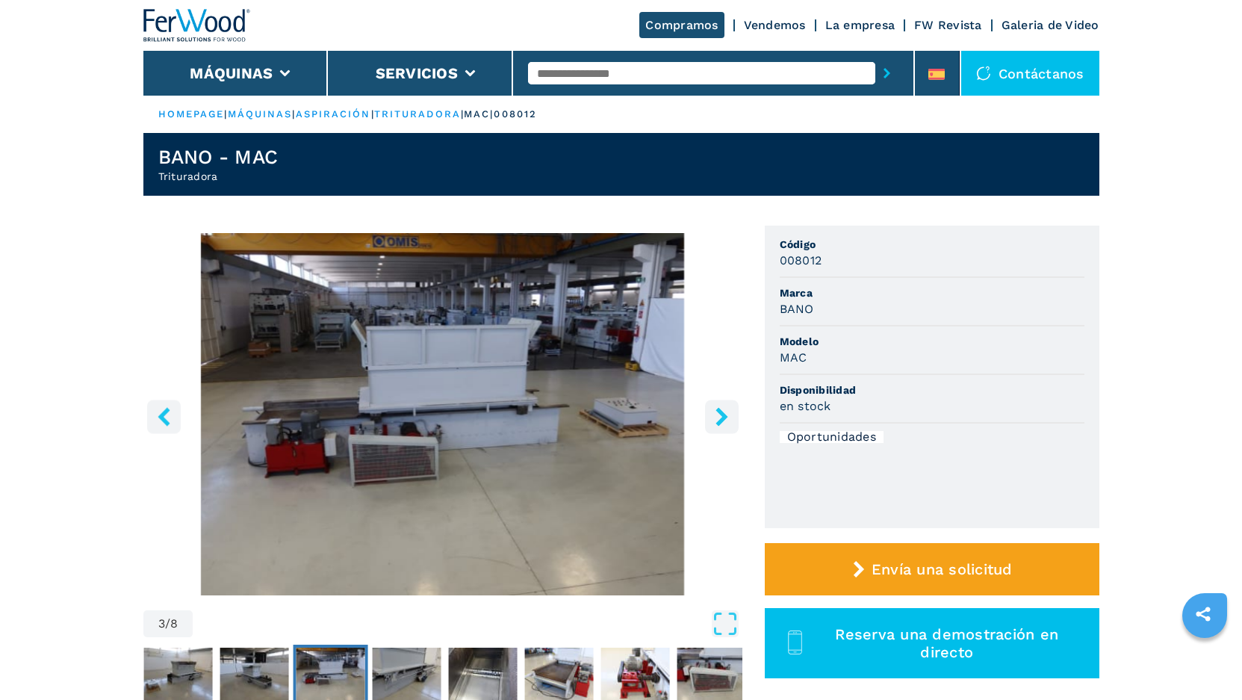
click at [722, 422] on icon "right-button" at bounding box center [721, 416] width 12 height 19
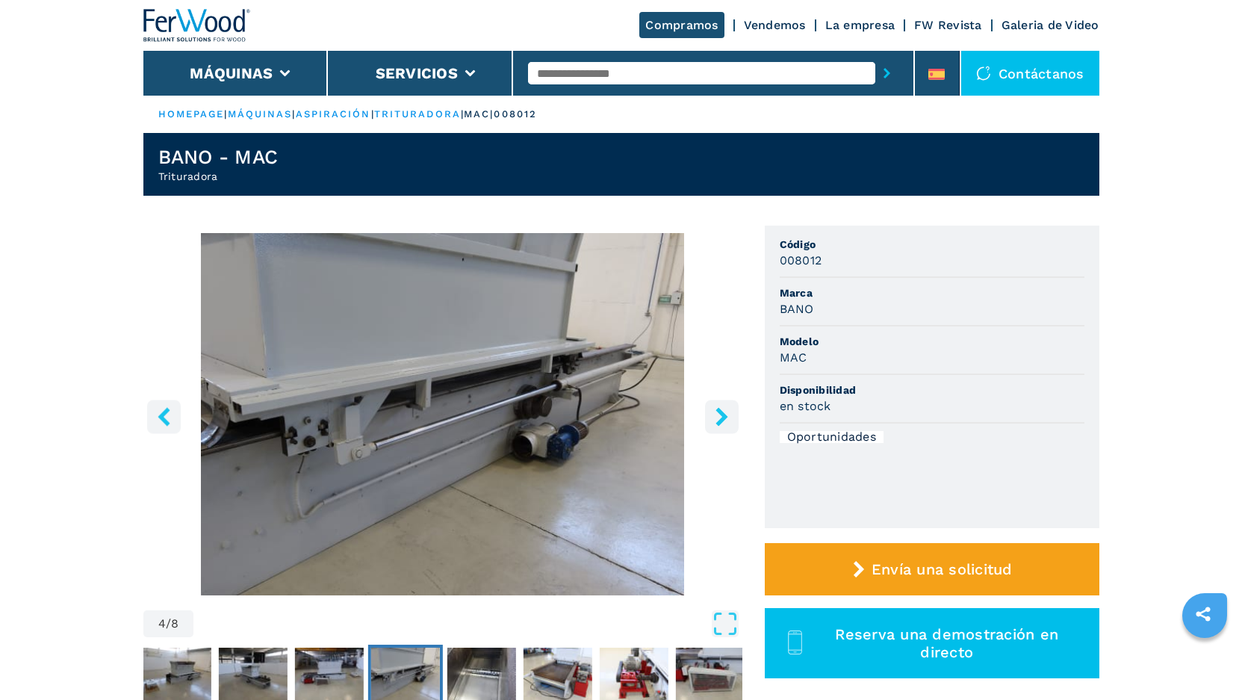
click at [793, 23] on link "Vendemos" at bounding box center [775, 25] width 62 height 14
